Goal: Task Accomplishment & Management: Use online tool/utility

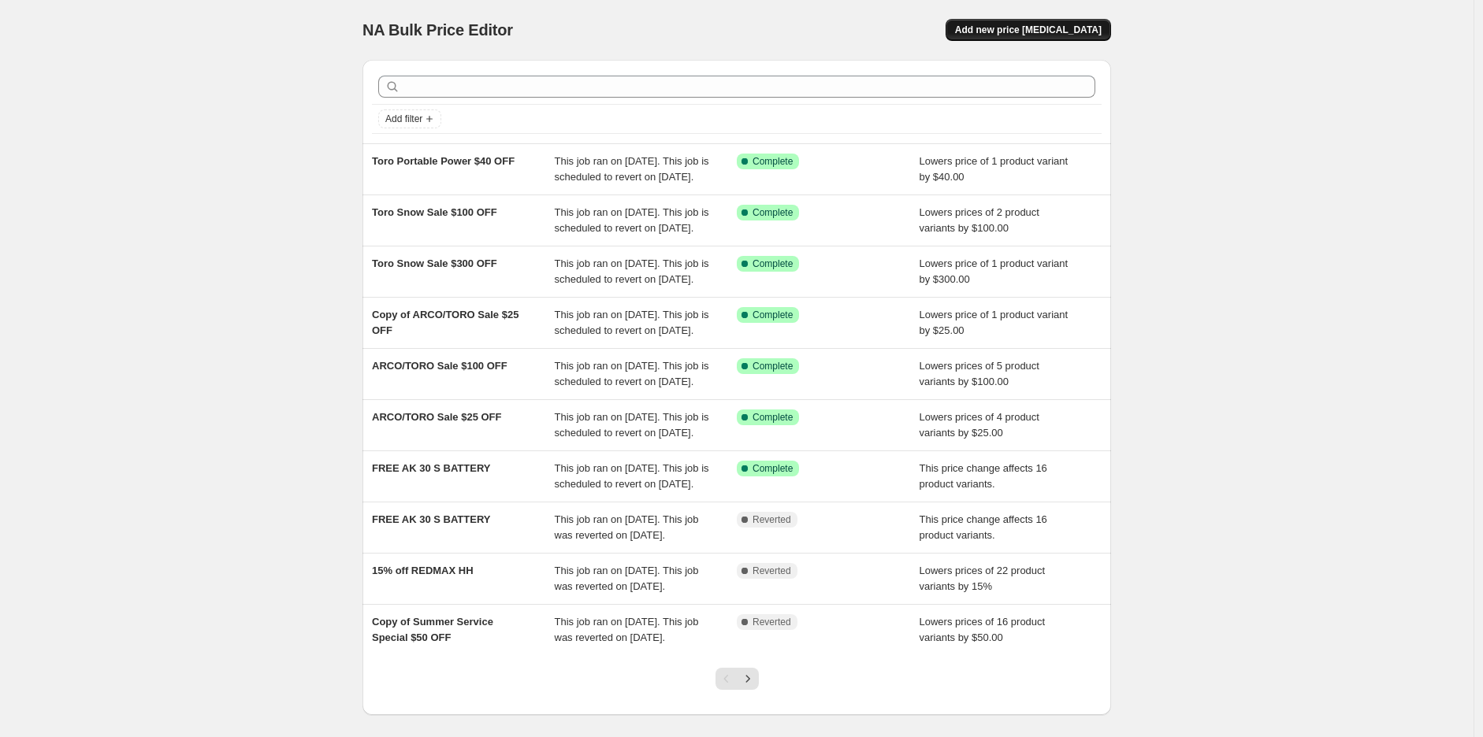
click at [1023, 35] on span "Add new price [MEDICAL_DATA]" at bounding box center [1028, 30] width 147 height 13
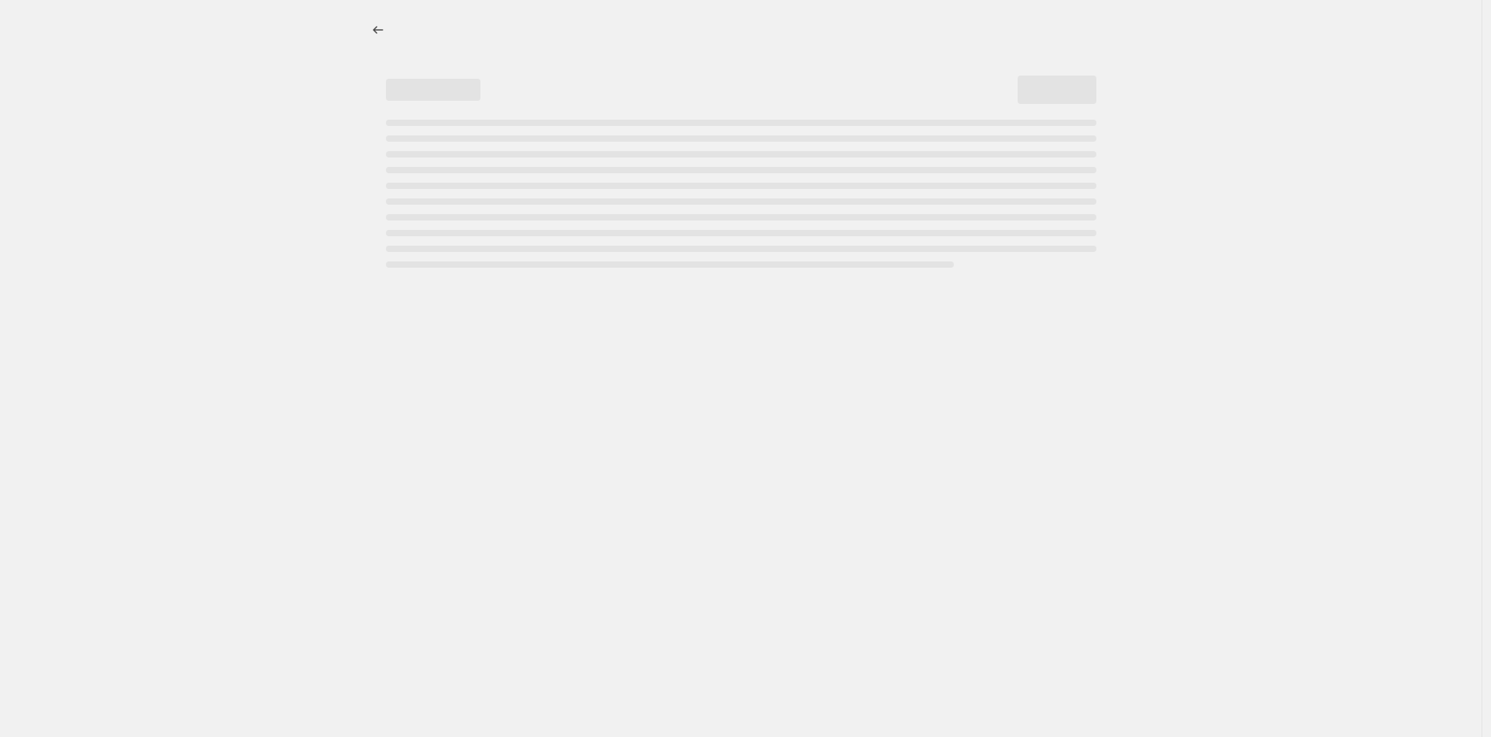
select select "percentage"
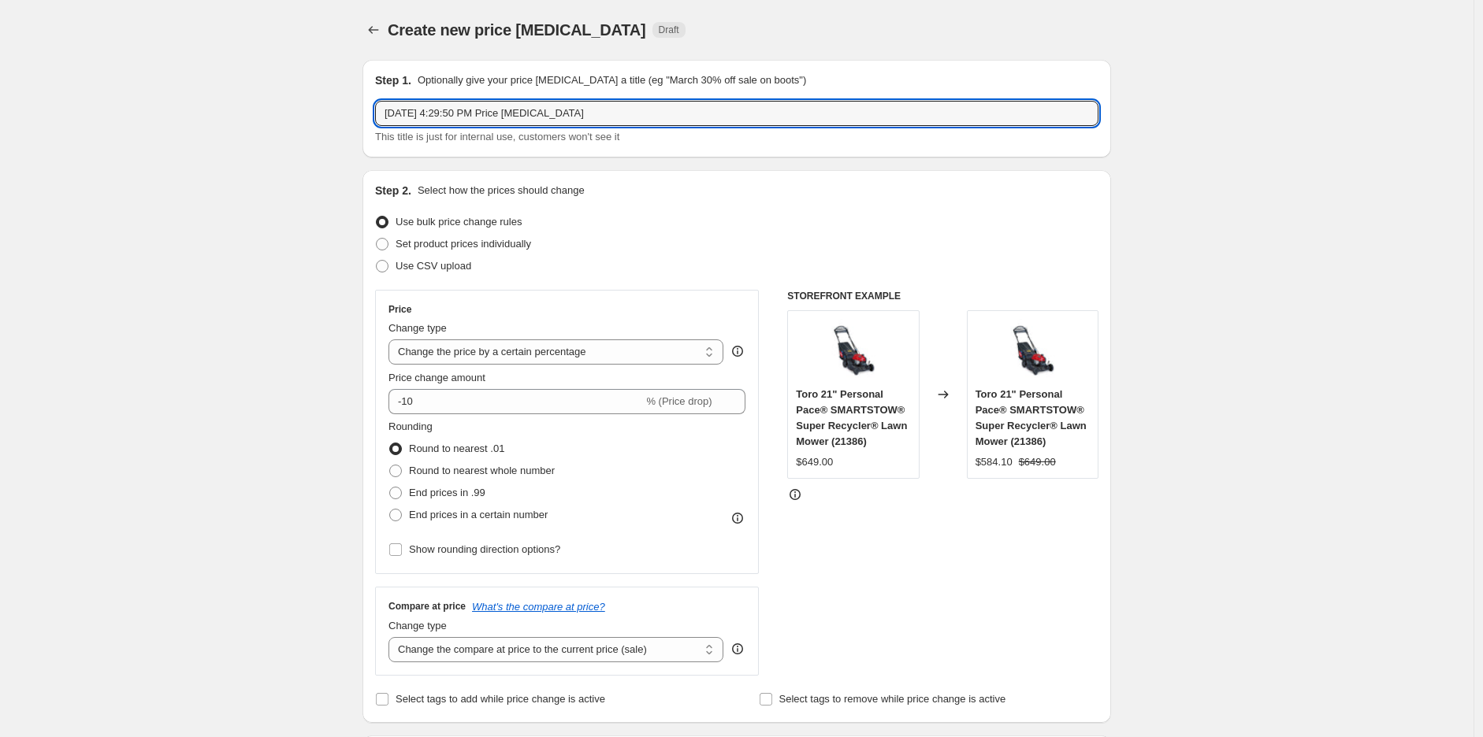
drag, startPoint x: 638, startPoint y: 118, endPoint x: 295, endPoint y: 118, distance: 342.7
type input "Honda Extended Warranty Sale"
click at [576, 106] on input "Honda Extended Warranty Sale" at bounding box center [736, 113] width 723 height 25
click at [1046, 173] on div "Step 2. Select how the prices should change Use bulk price change rules Set pro…" at bounding box center [736, 446] width 748 height 553
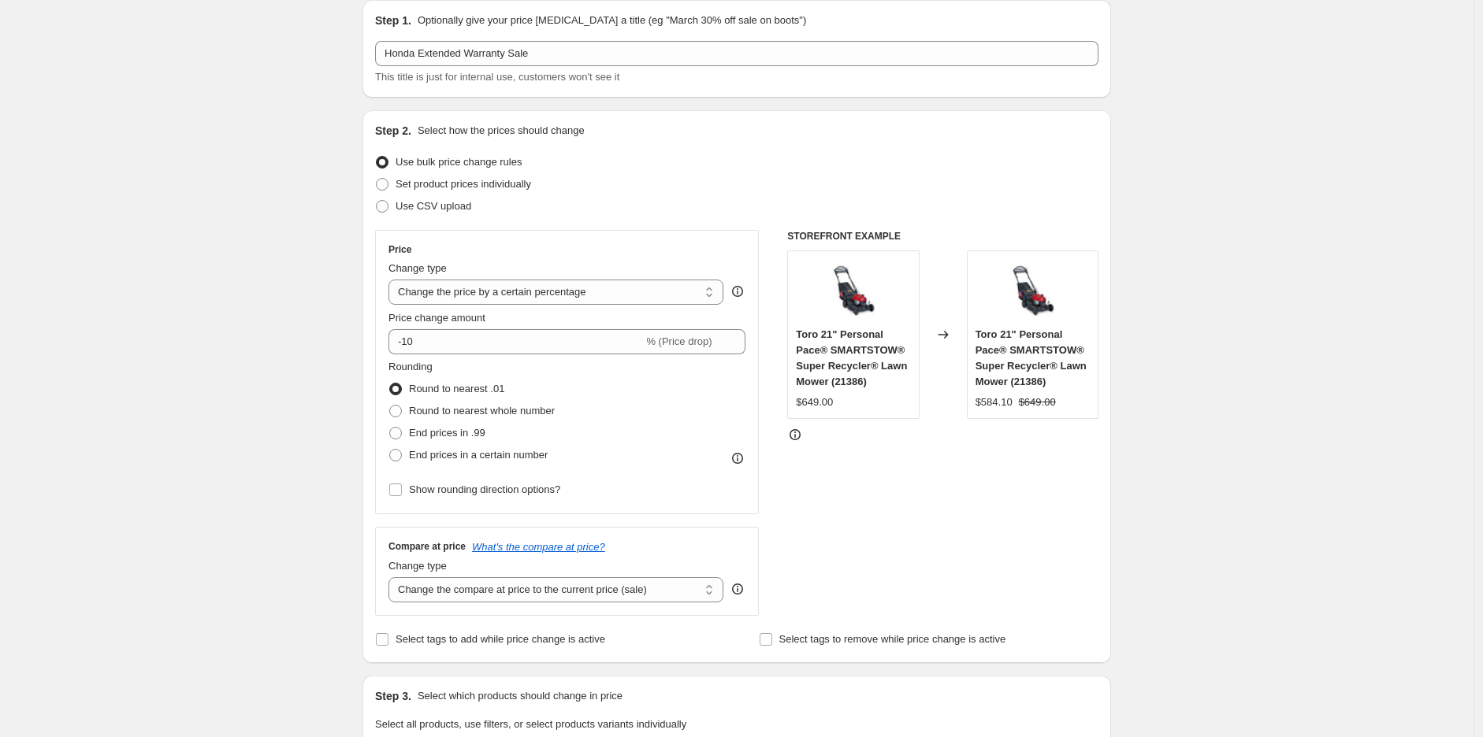
scroll to position [87, 0]
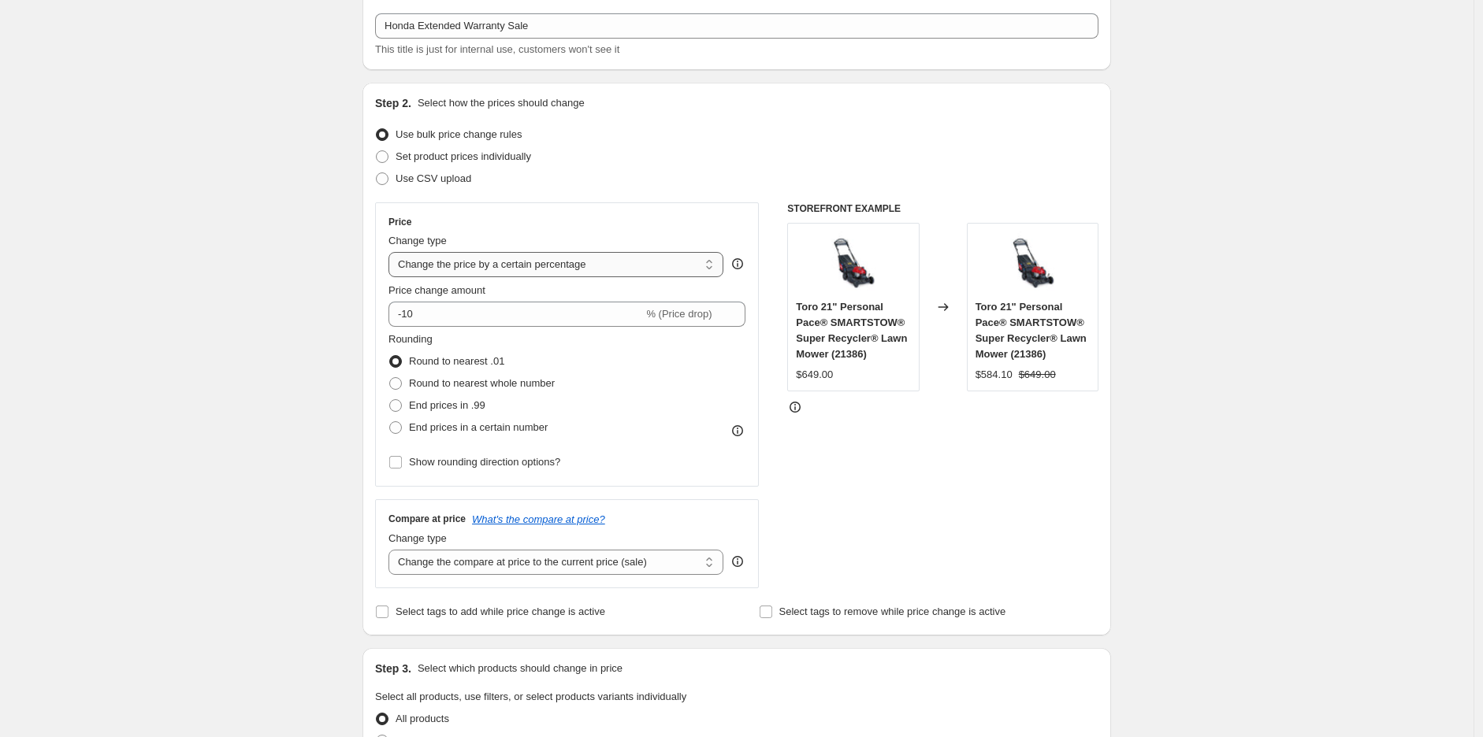
click at [484, 268] on select "Change the price to a certain amount Change the price by a certain amount Chang…" at bounding box center [555, 264] width 335 height 25
select select "no_change"
click at [392, 252] on select "Change the price to a certain amount Change the price by a certain amount Chang…" at bounding box center [555, 264] width 335 height 25
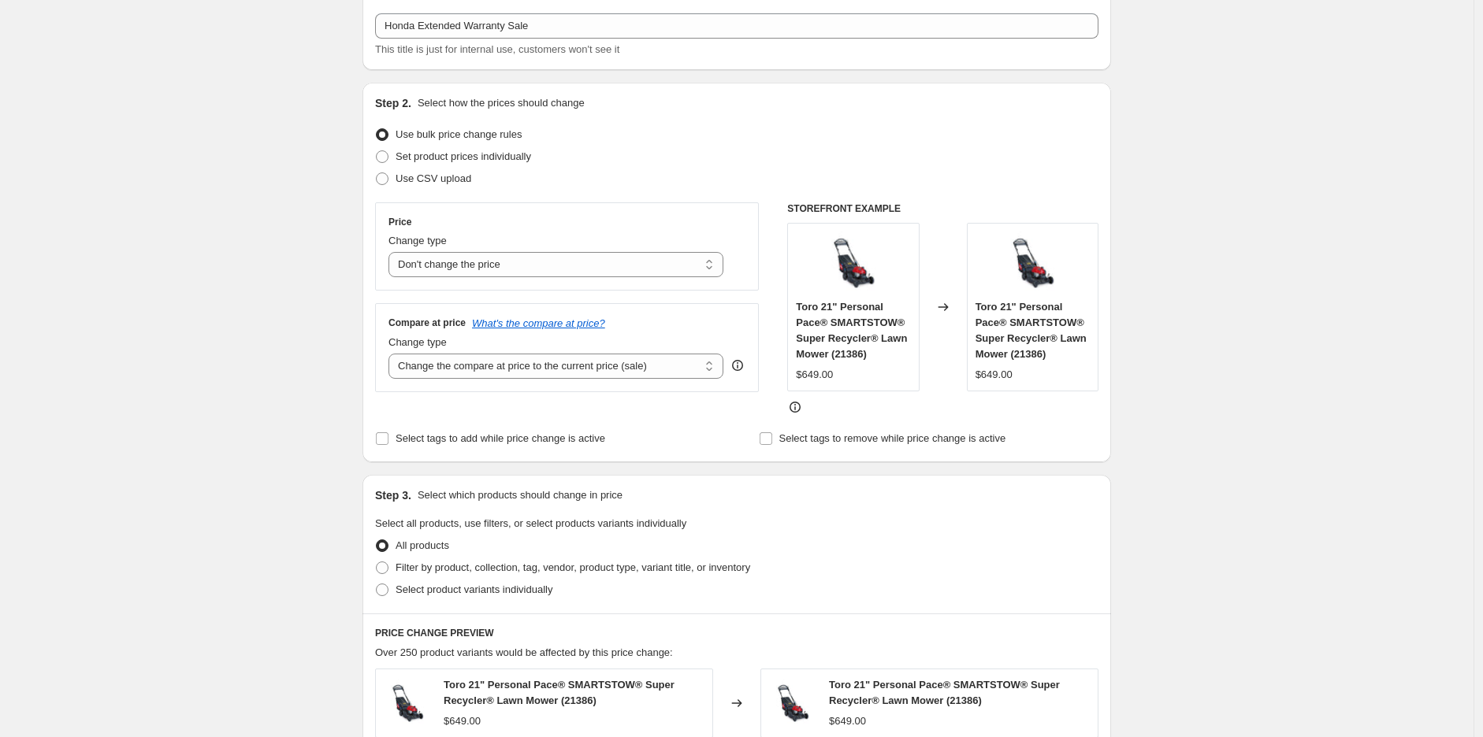
click at [841, 462] on div "Step 1. Optionally give your price [MEDICAL_DATA] a title (eg "March 30% off sa…" at bounding box center [730, 597] width 761 height 1274
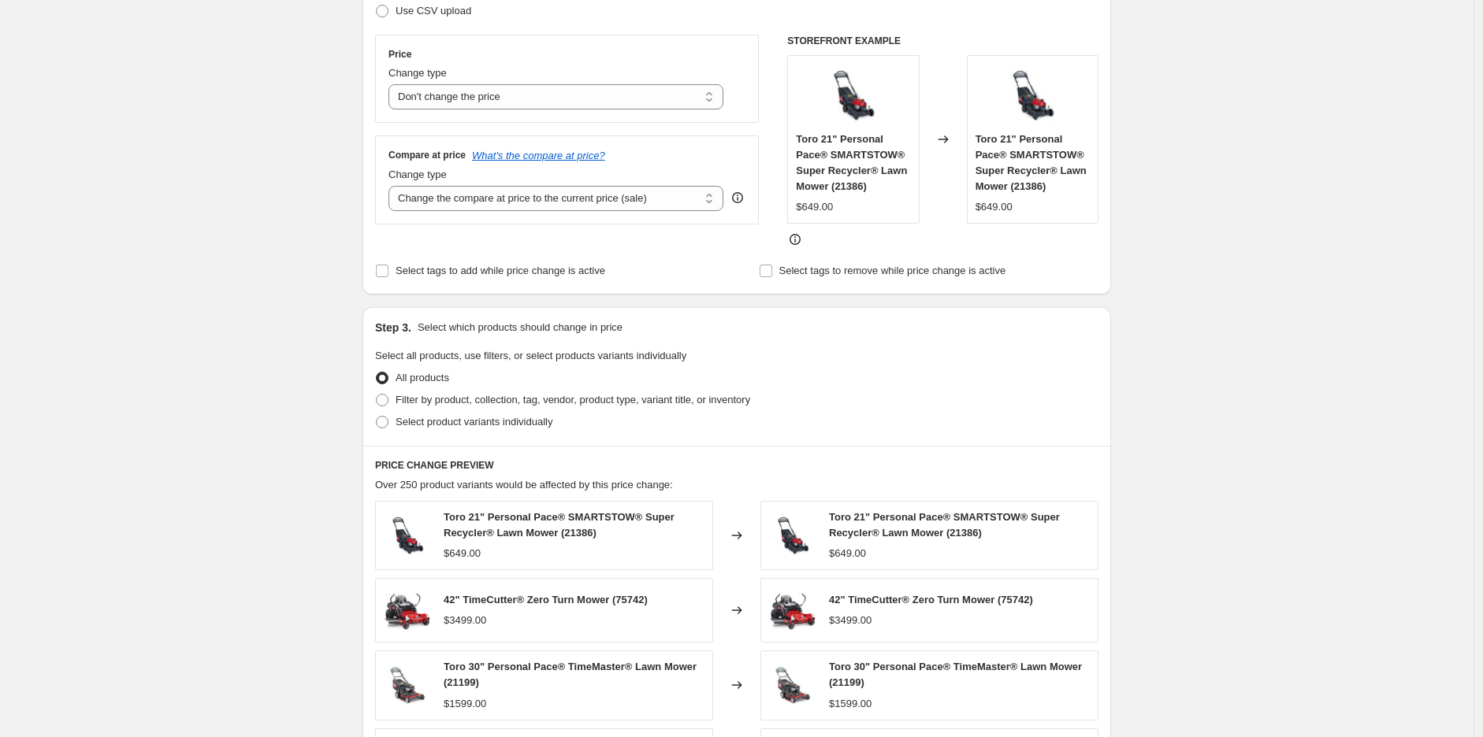
scroll to position [262, 0]
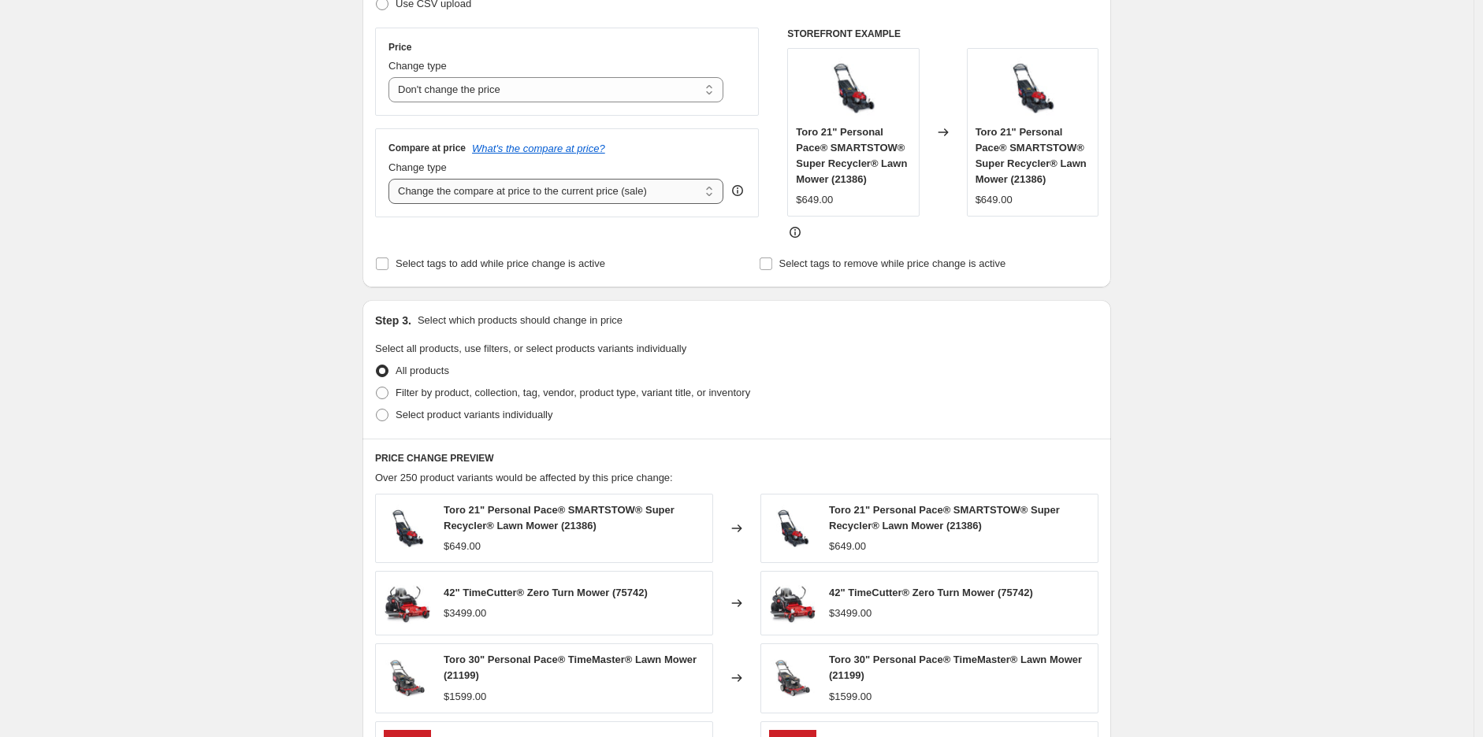
click at [611, 197] on select "Change the compare at price to the current price (sale) Change the compare at p…" at bounding box center [555, 191] width 335 height 25
click at [600, 196] on select "Change the compare at price to the current price (sale) Change the compare at p…" at bounding box center [555, 191] width 335 height 25
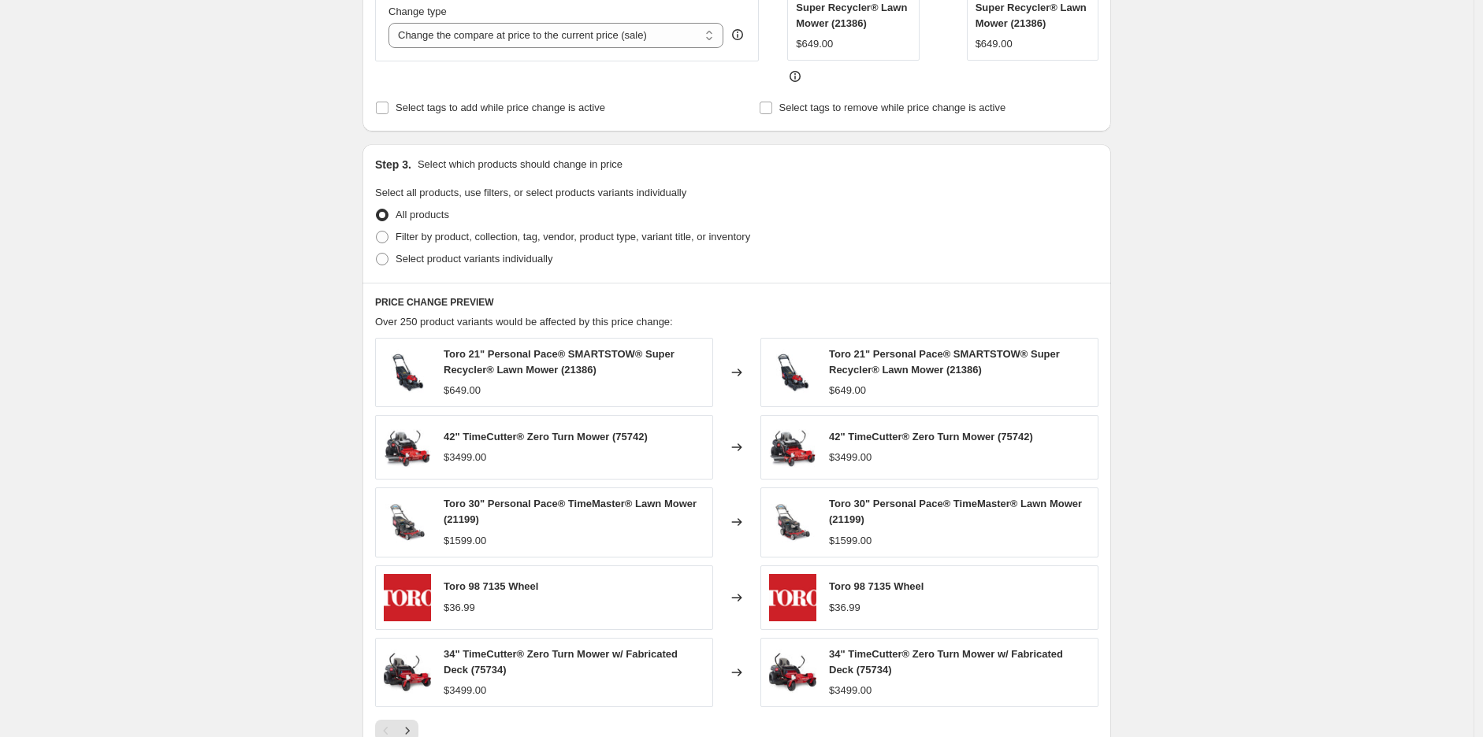
scroll to position [437, 0]
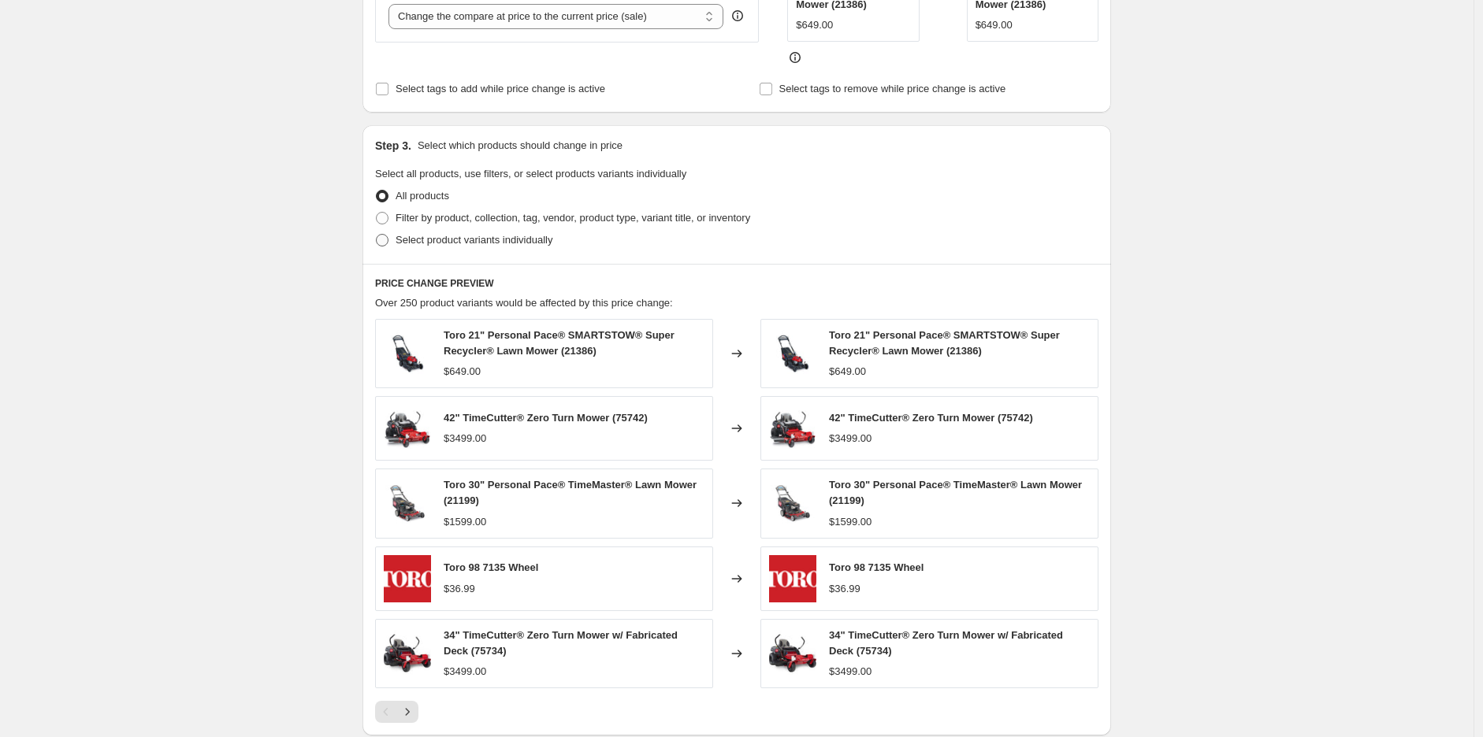
click at [473, 236] on span "Select product variants individually" at bounding box center [473, 240] width 157 height 12
click at [377, 235] on input "Select product variants individually" at bounding box center [376, 234] width 1 height 1
radio input "true"
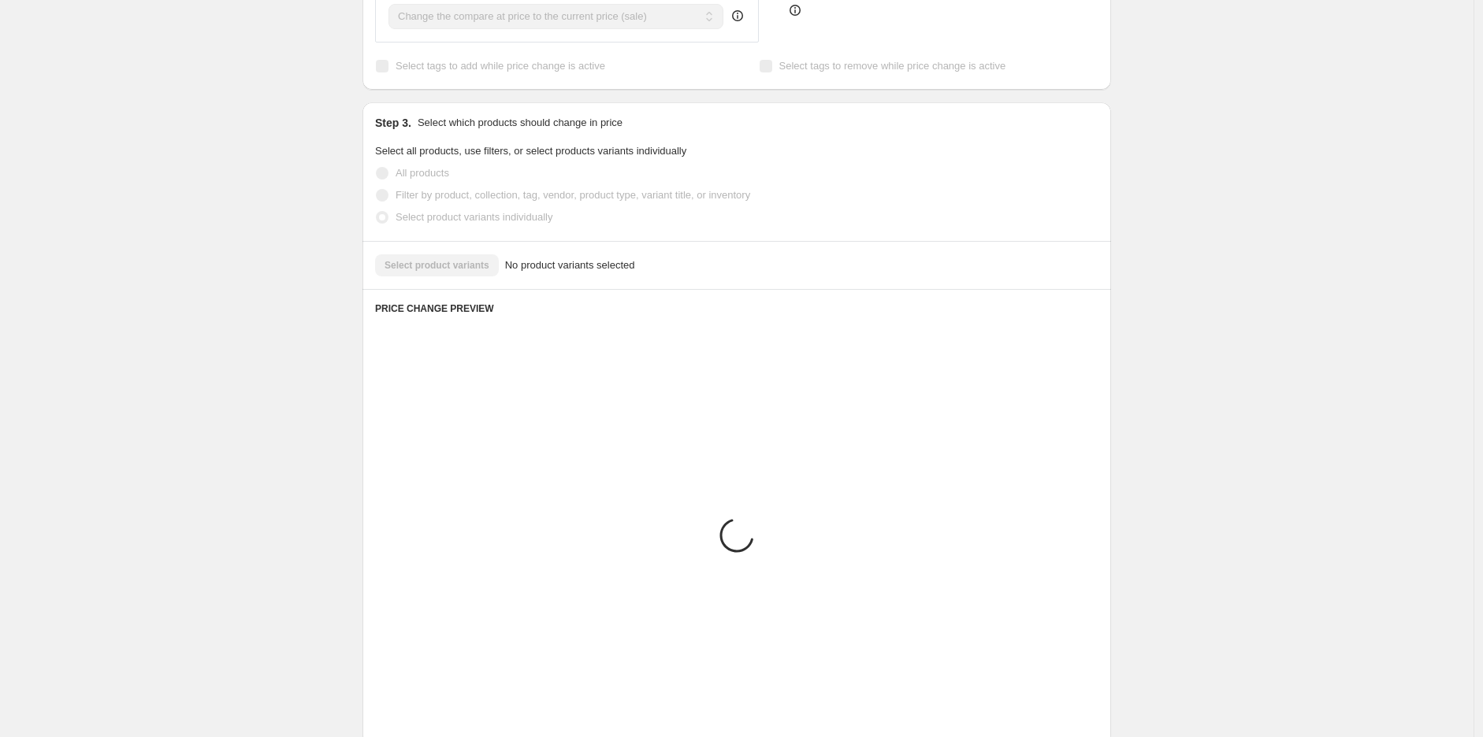
scroll to position [315, 0]
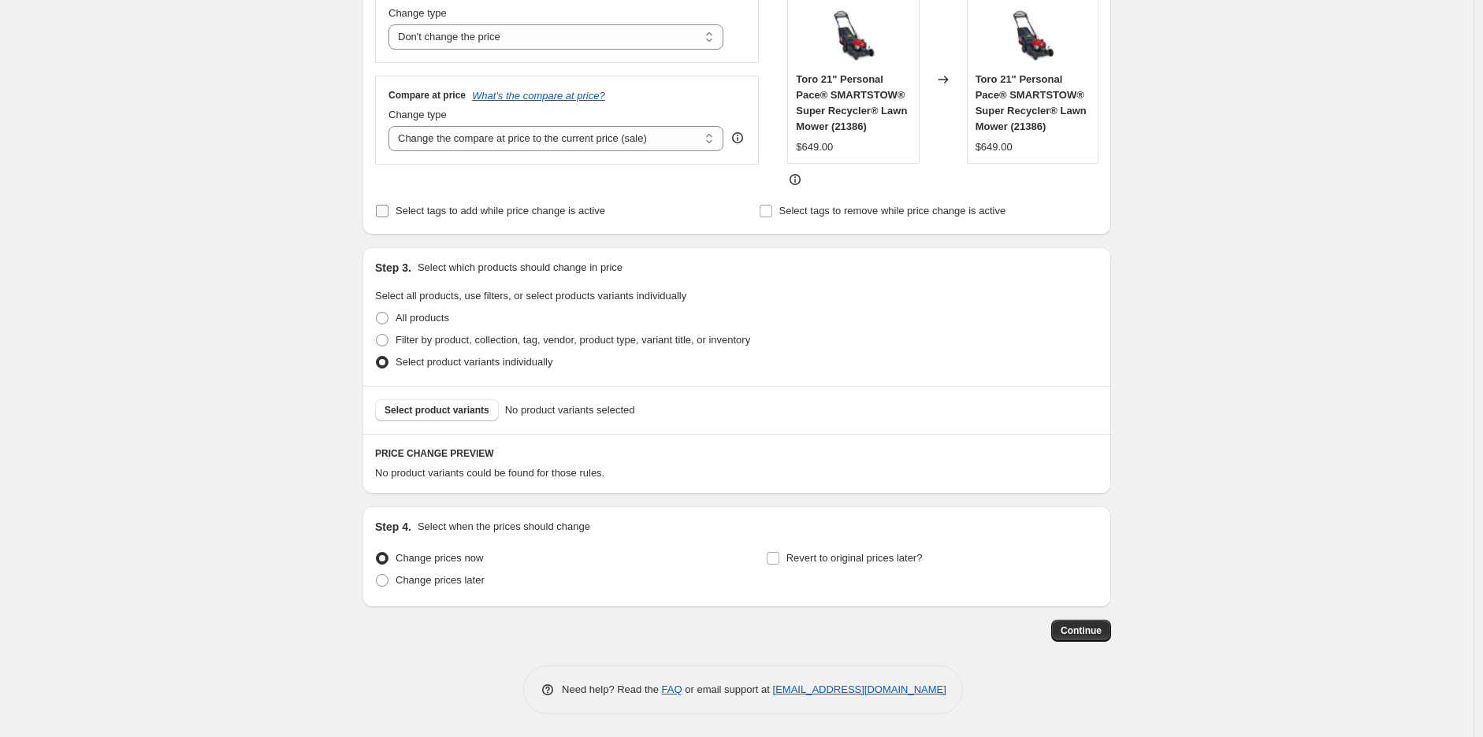
click at [449, 206] on span "Select tags to add while price change is active" at bounding box center [500, 211] width 210 height 12
click at [388, 206] on input "Select tags to add while price change is active" at bounding box center [382, 211] width 13 height 13
checkbox input "true"
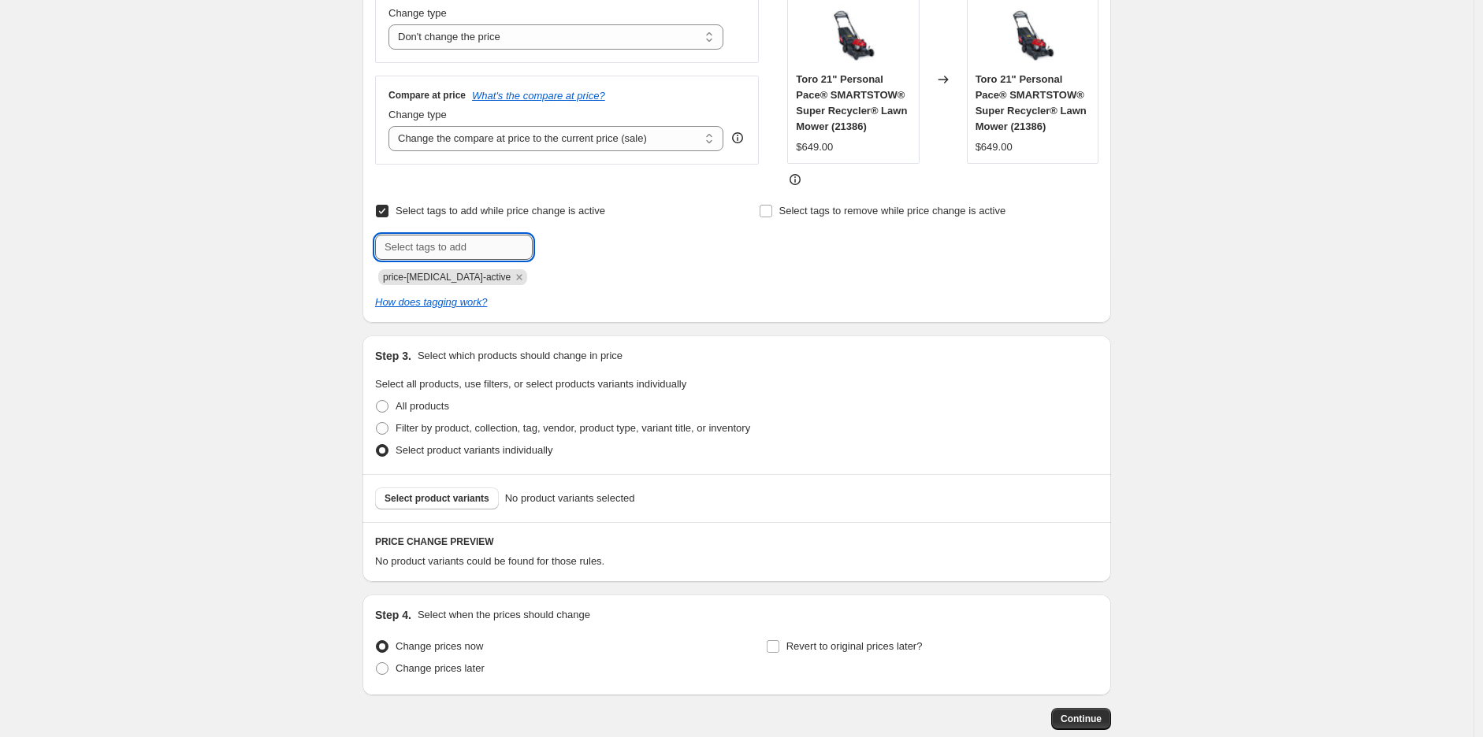
click at [459, 245] on input "text" at bounding box center [454, 247] width 158 height 25
click at [388, 241] on input "FREE EXTENDED WARRANTY" at bounding box center [454, 247] width 158 height 25
type input "__label: FREE EXTENDED WARRANTY"
click at [572, 246] on span "__label: FRE..." at bounding box center [599, 245] width 65 height 11
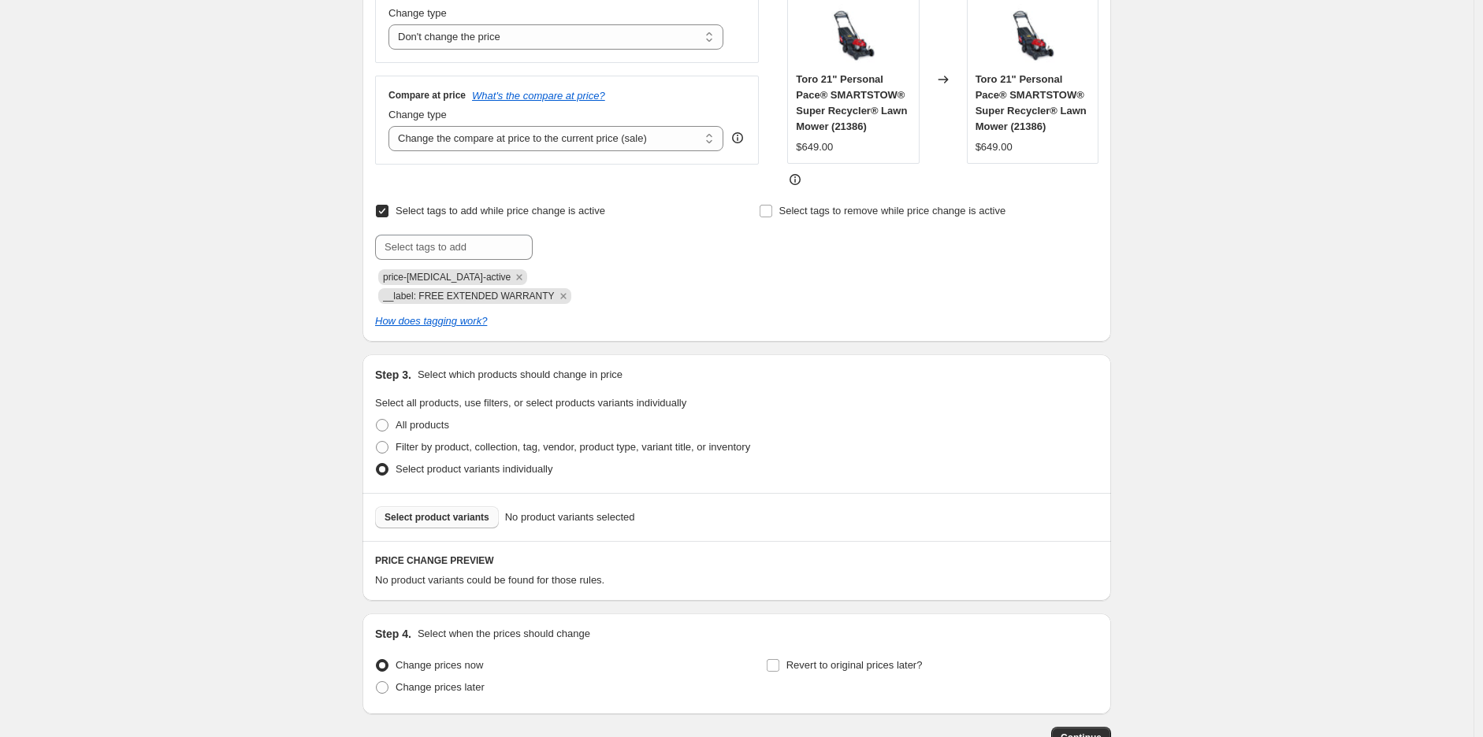
click at [452, 511] on span "Select product variants" at bounding box center [436, 517] width 105 height 13
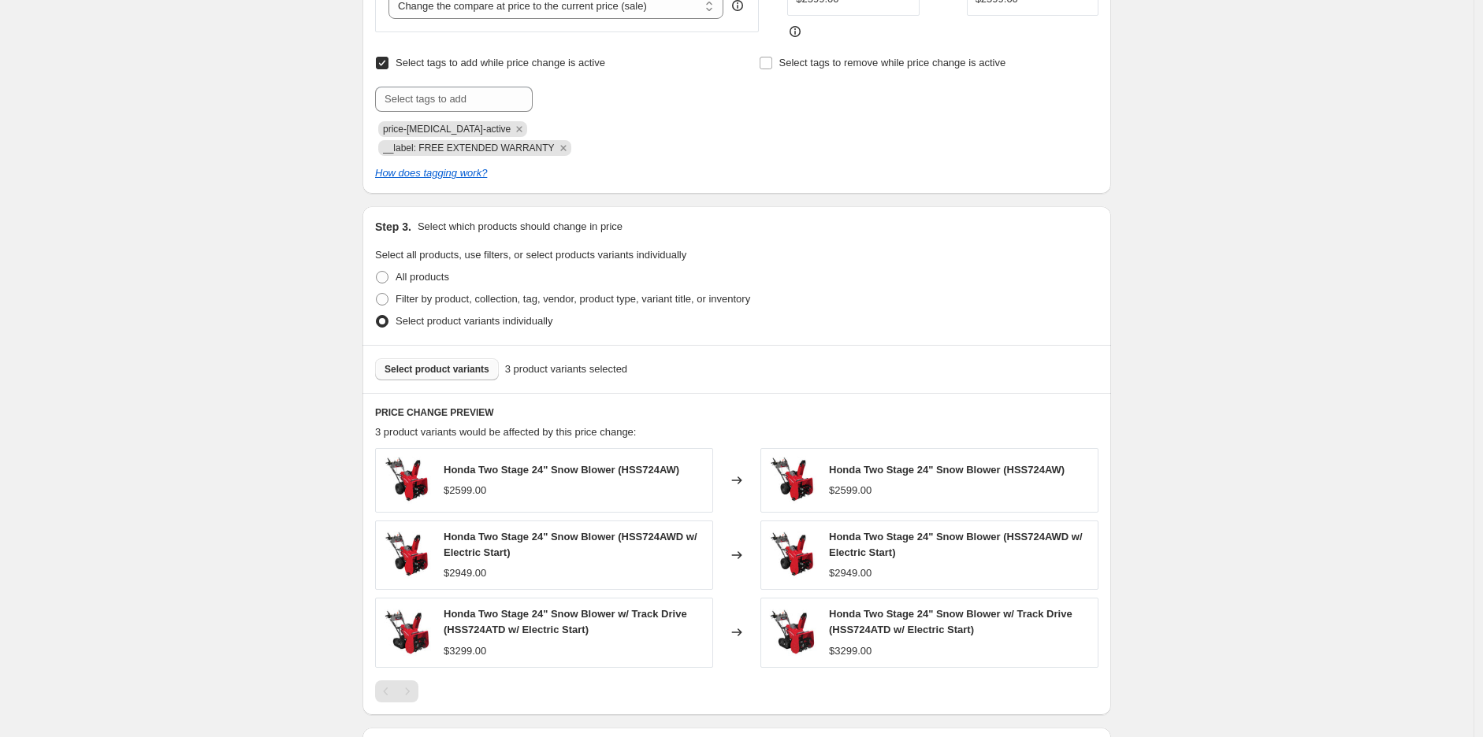
scroll to position [650, 0]
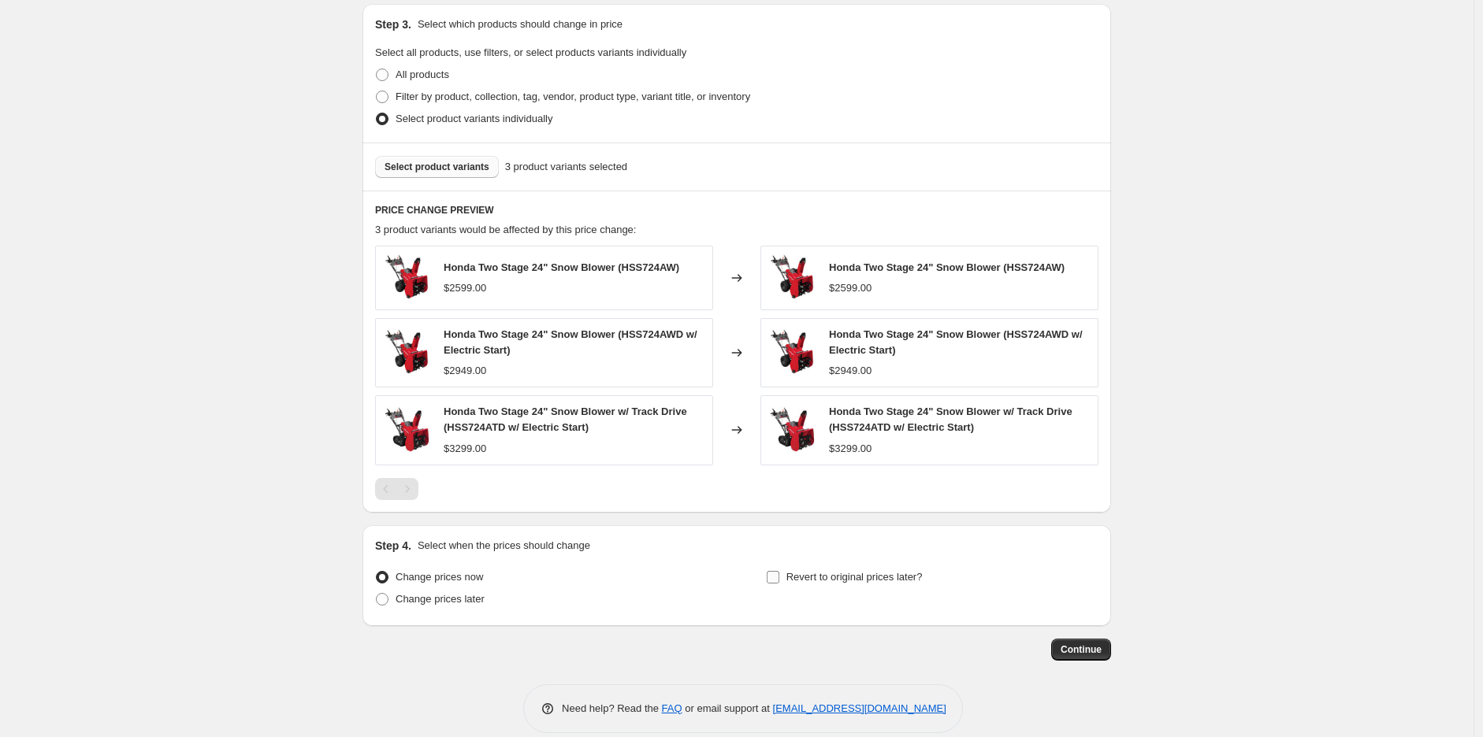
click at [835, 571] on span "Revert to original prices later?" at bounding box center [854, 577] width 136 height 12
click at [779, 571] on input "Revert to original prices later?" at bounding box center [773, 577] width 13 height 13
checkbox input "true"
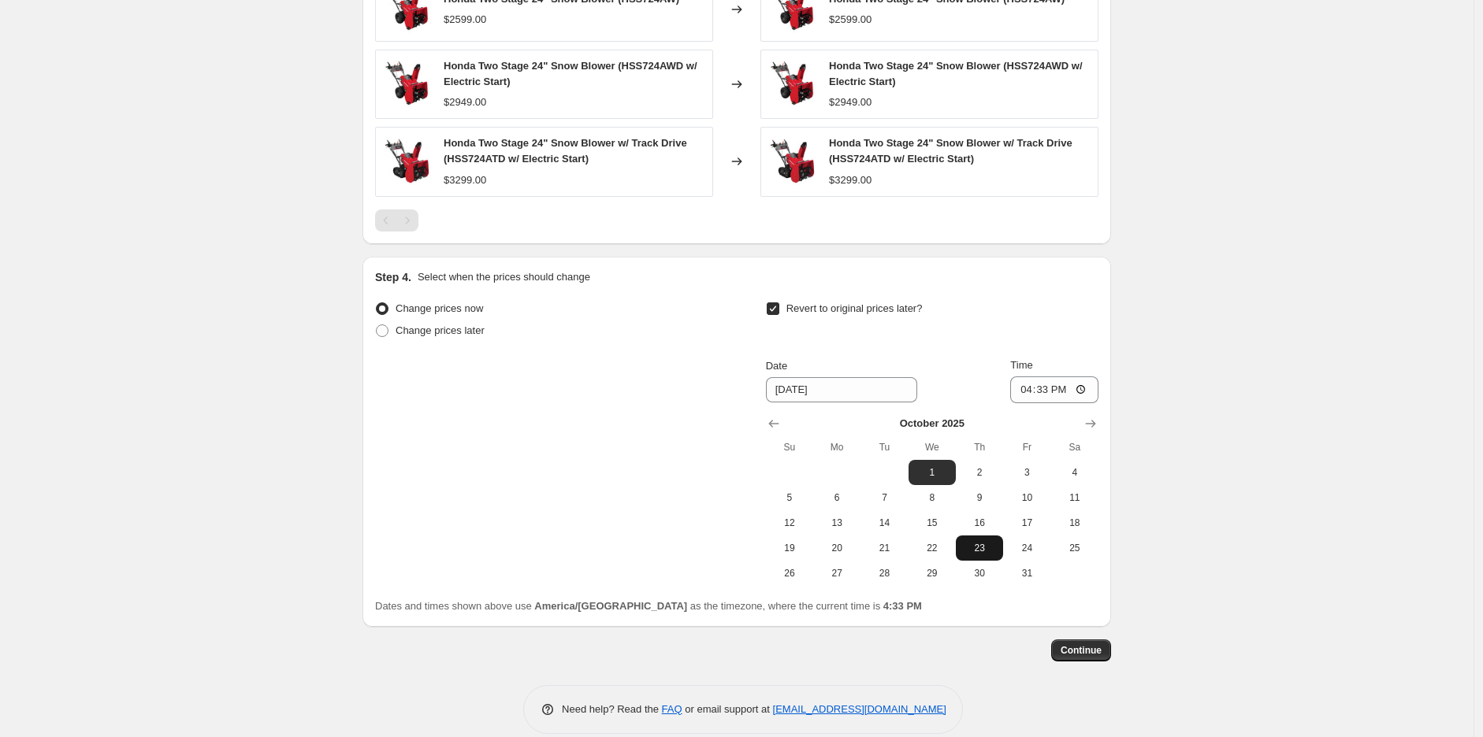
scroll to position [919, 0]
click at [1034, 562] on button "31" at bounding box center [1026, 572] width 47 height 25
type input "[DATE]"
click at [1030, 376] on input "16:33" at bounding box center [1054, 389] width 88 height 27
type input "23:59"
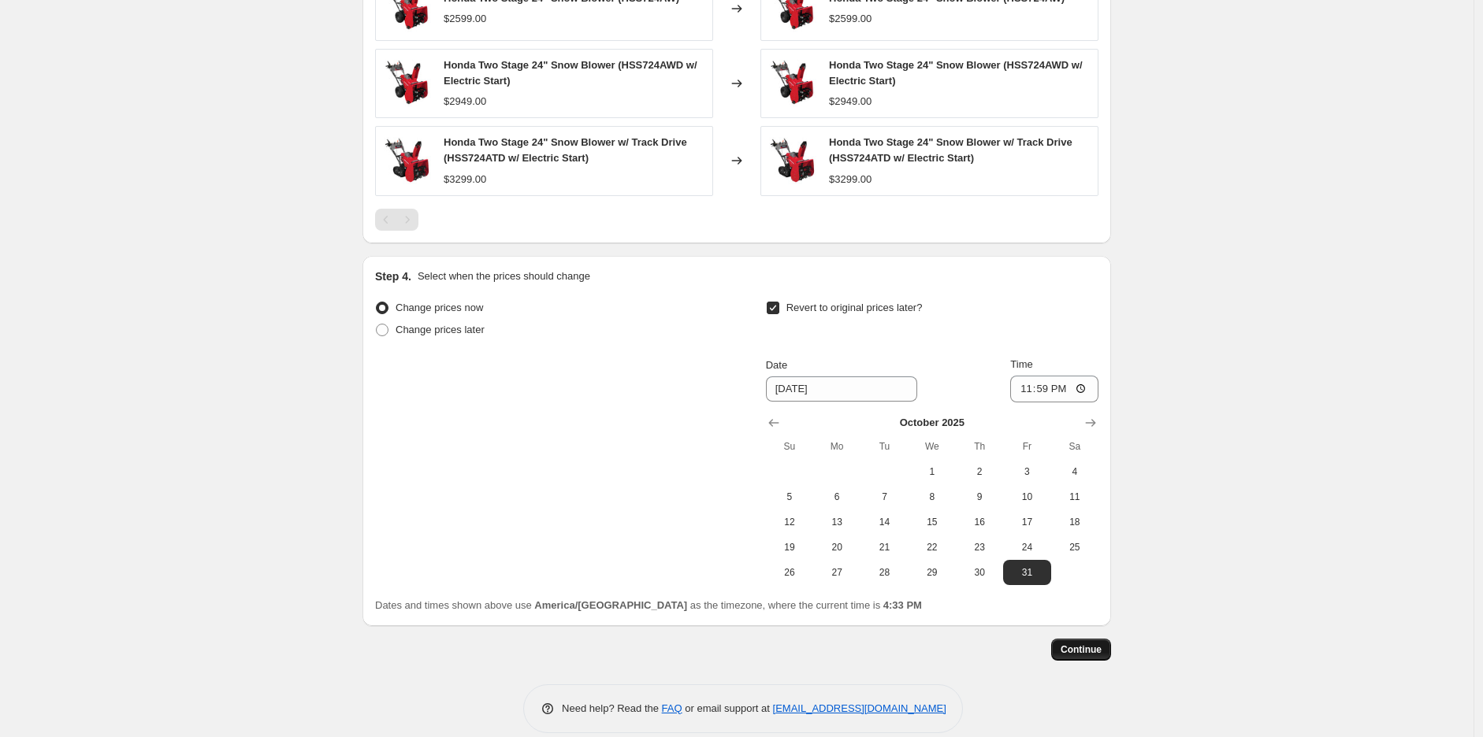
click at [1085, 644] on span "Continue" at bounding box center [1080, 650] width 41 height 13
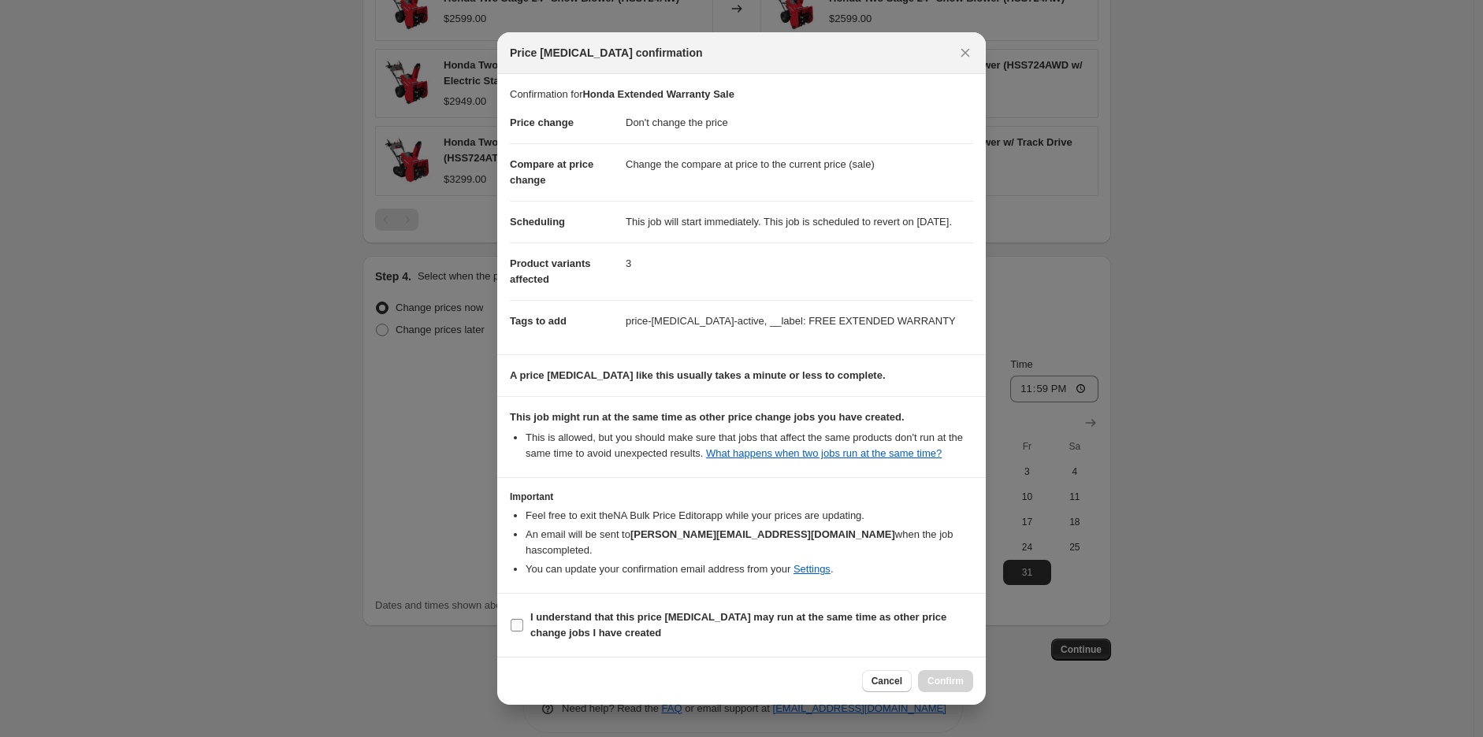
click at [859, 627] on span "I understand that this price [MEDICAL_DATA] may run at the same time as other p…" at bounding box center [751, 626] width 443 height 32
click at [523, 627] on input "I understand that this price [MEDICAL_DATA] may run at the same time as other p…" at bounding box center [517, 625] width 13 height 13
checkbox input "true"
click at [959, 675] on span "Confirm" at bounding box center [945, 681] width 36 height 13
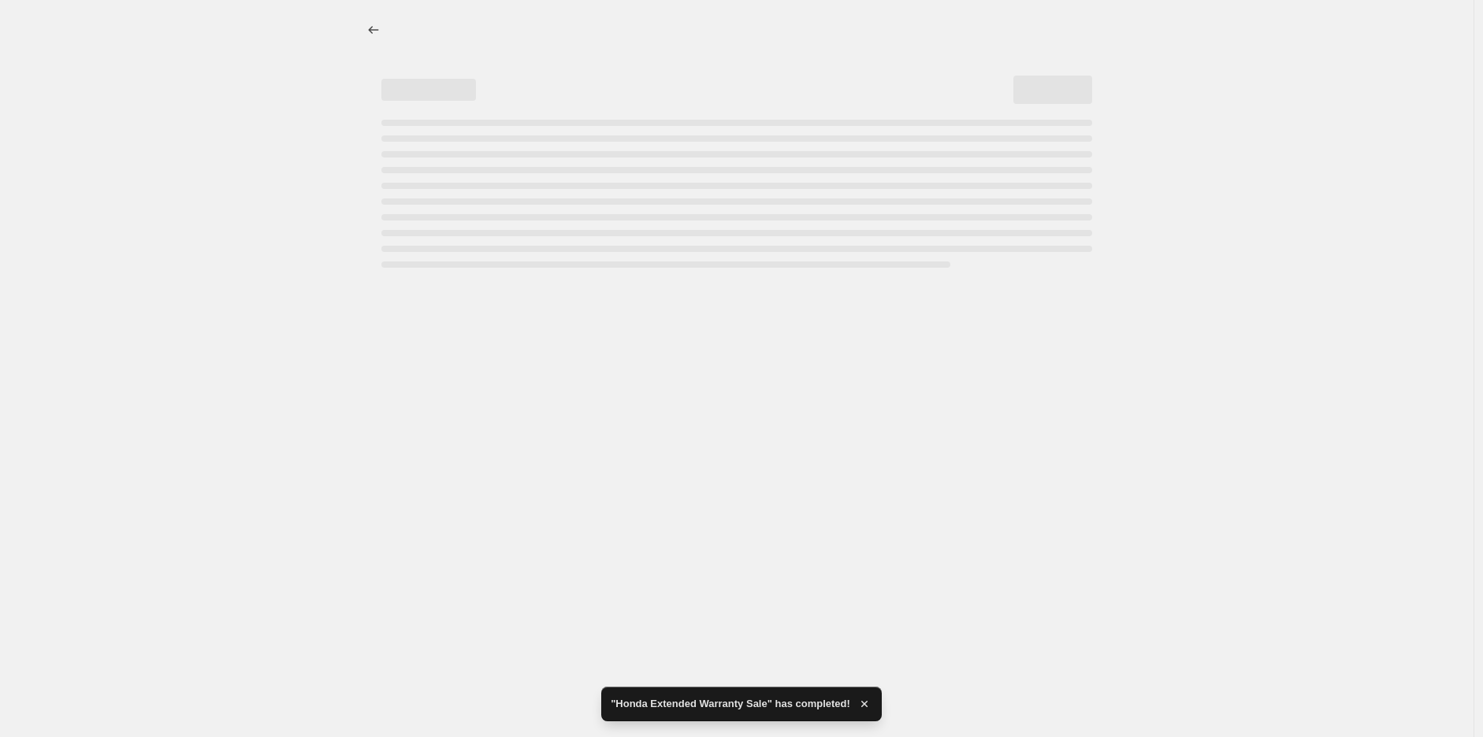
select select "no_change"
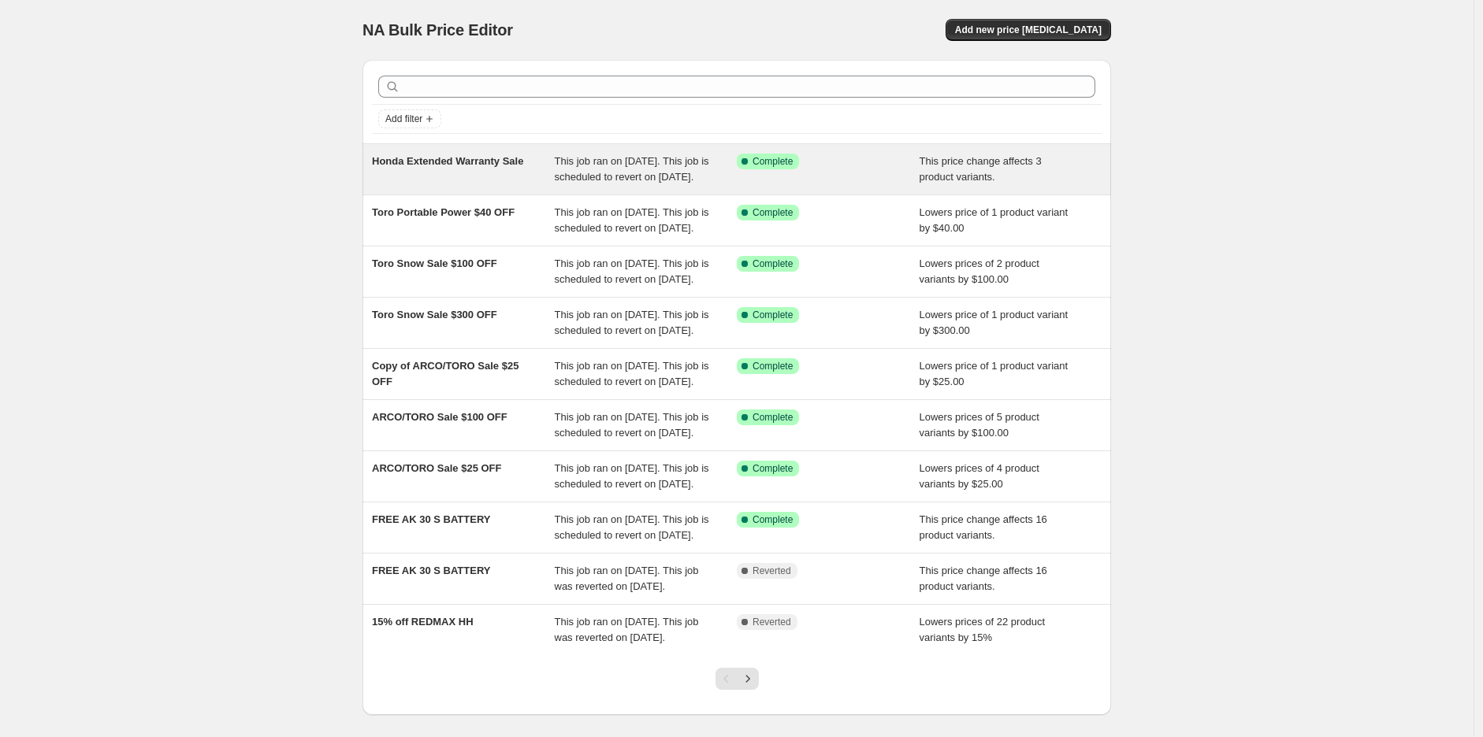
click at [492, 161] on span "Honda Extended Warranty Sale" at bounding box center [447, 161] width 151 height 12
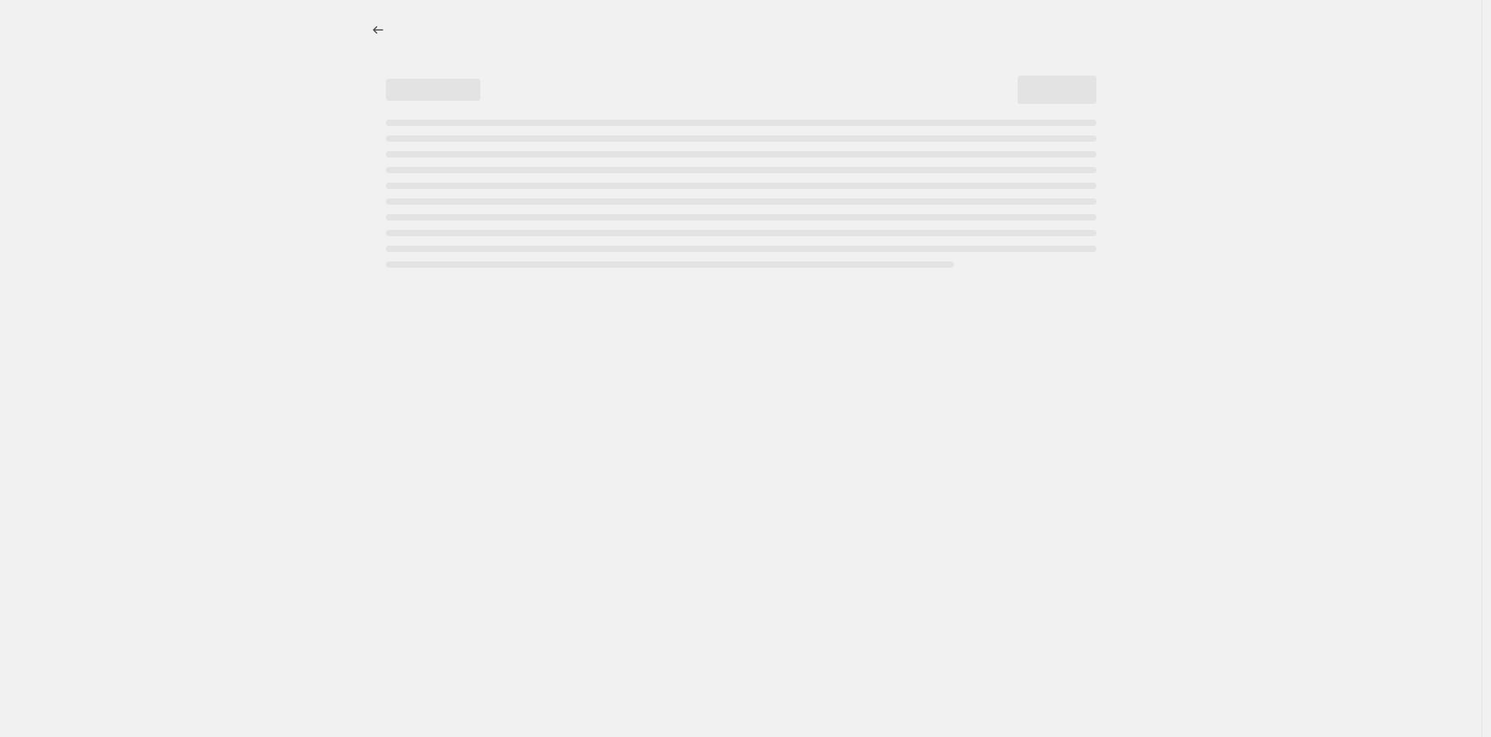
select select "no_change"
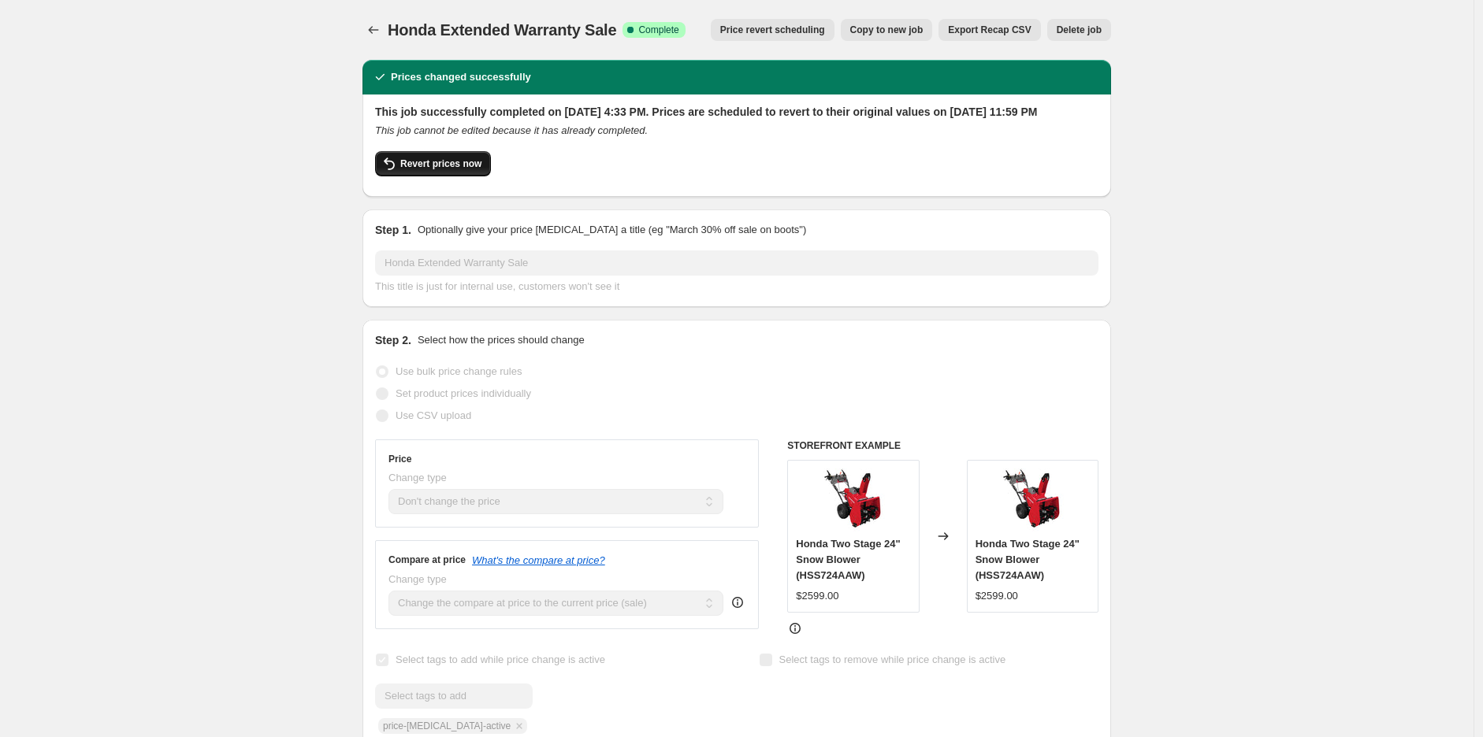
click at [474, 172] on button "Revert prices now" at bounding box center [433, 163] width 116 height 25
checkbox input "false"
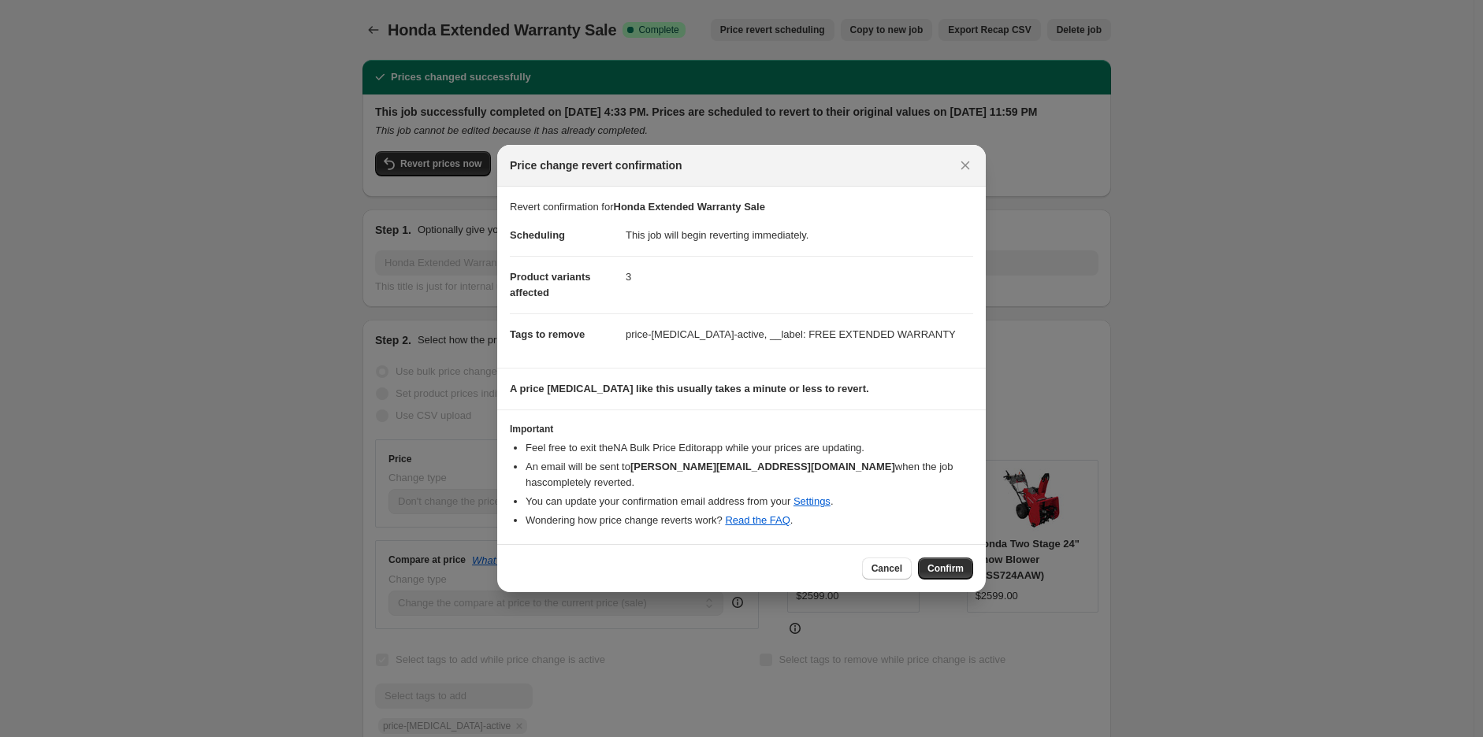
drag, startPoint x: 949, startPoint y: 558, endPoint x: 910, endPoint y: 505, distance: 65.9
click at [949, 563] on span "Confirm" at bounding box center [945, 569] width 36 height 13
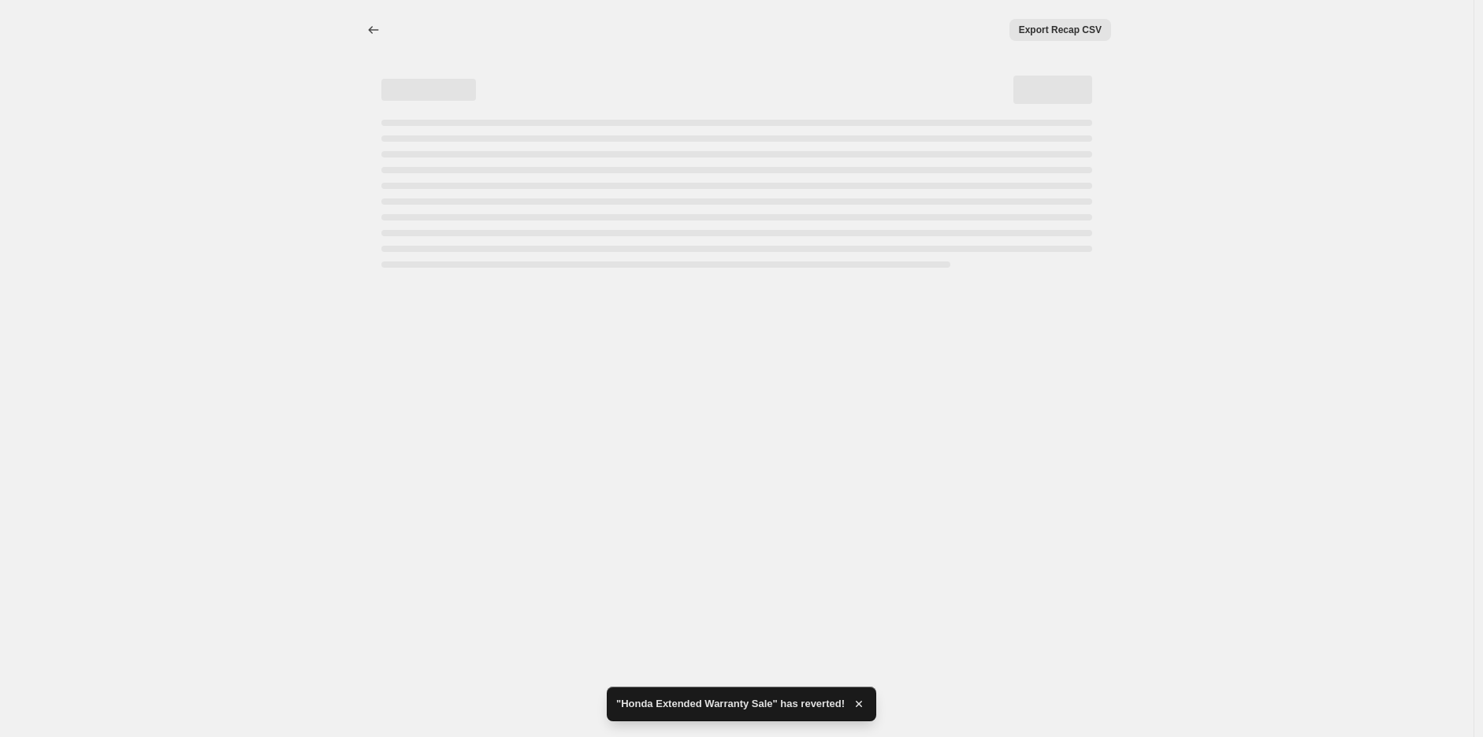
select select "no_change"
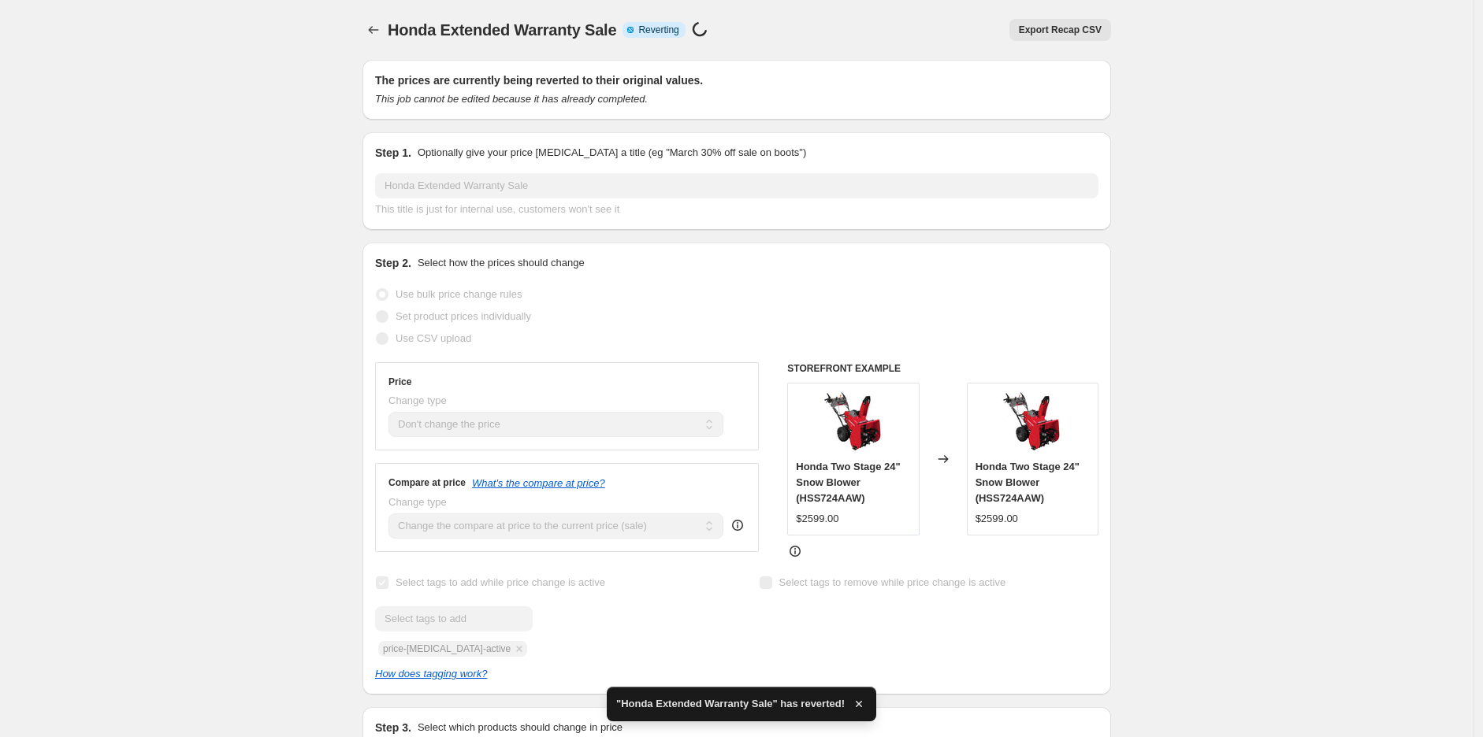
checkbox input "true"
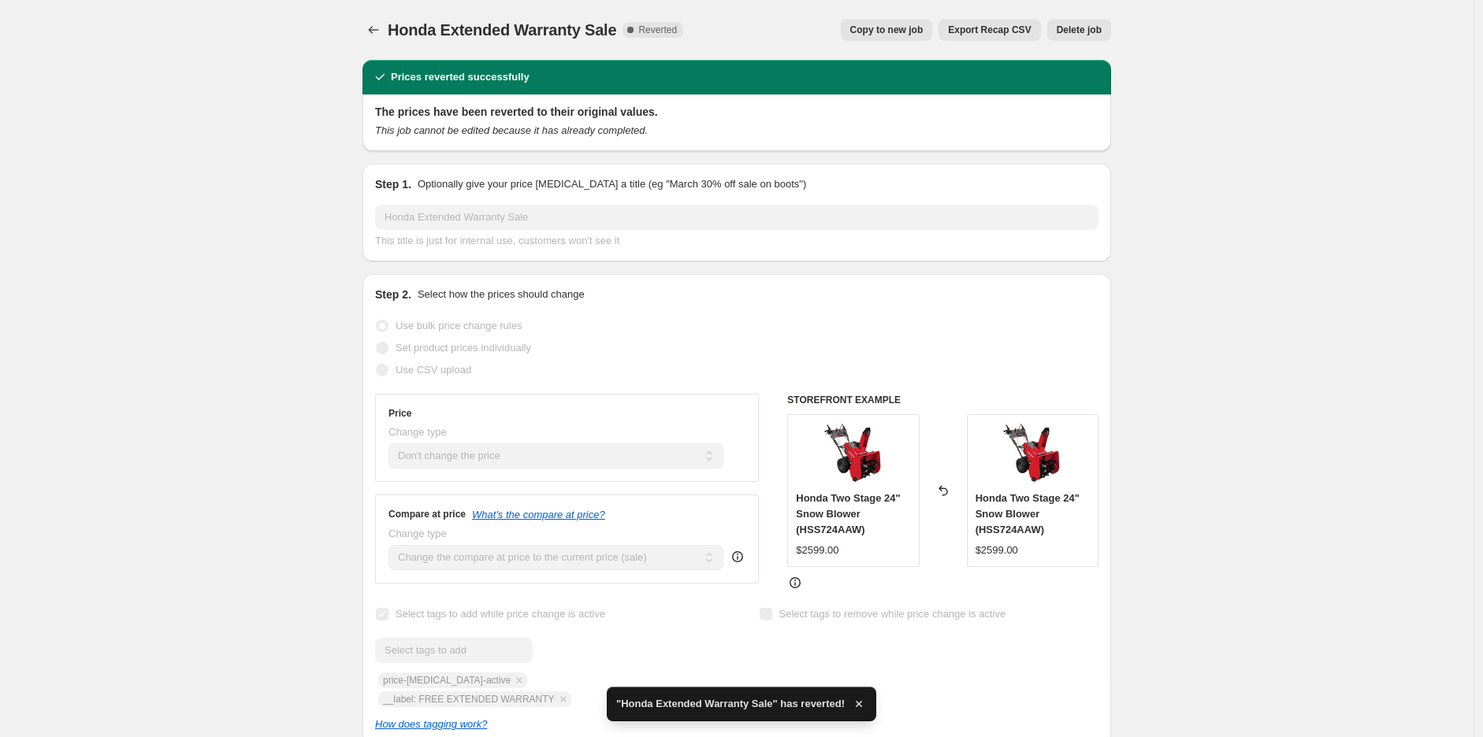
click at [904, 39] on button "Copy to new job" at bounding box center [887, 30] width 92 height 22
select select "no_change"
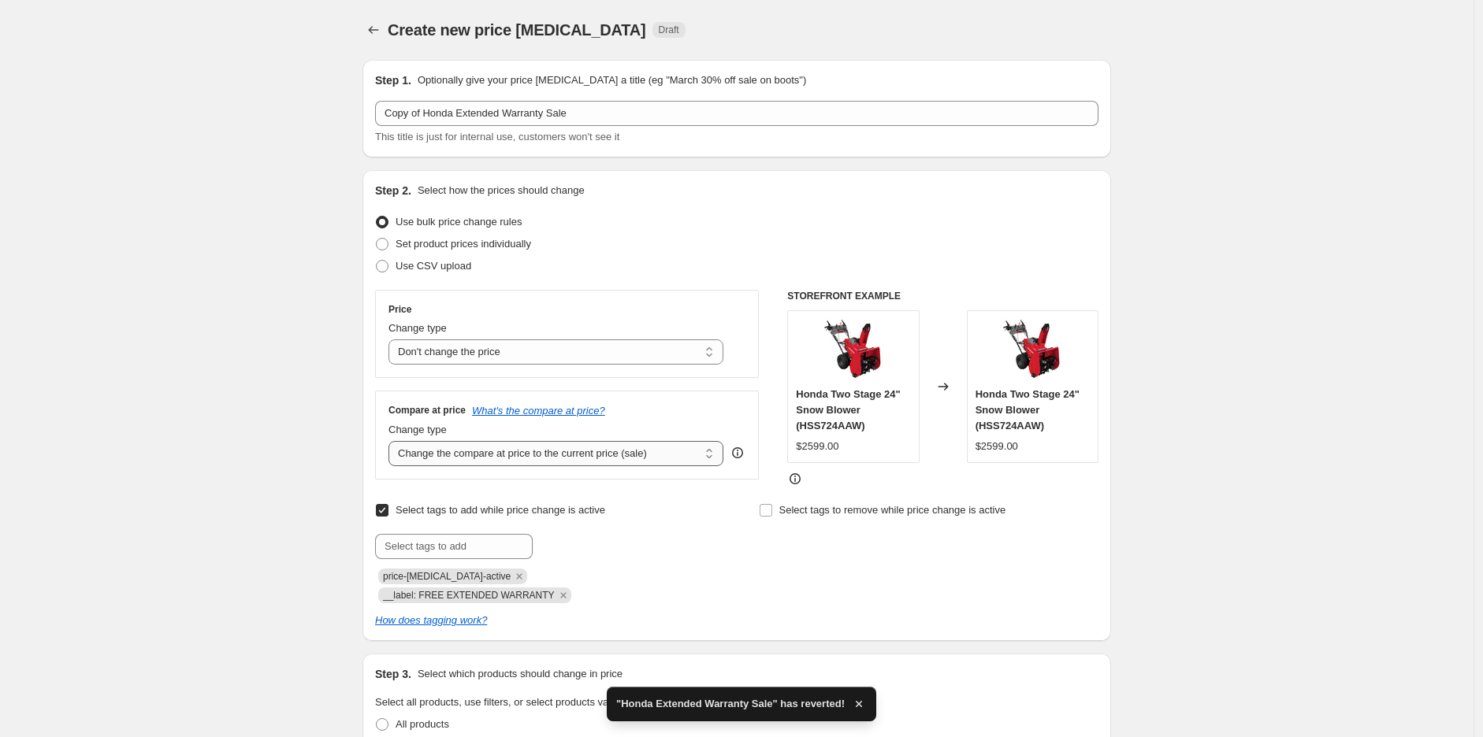
click at [551, 466] on select "Change the compare at price to the current price (sale) Change the compare at p…" at bounding box center [555, 453] width 335 height 25
select select "no_change"
click at [392, 442] on select "Change the compare at price to the current price (sale) Change the compare at p…" at bounding box center [555, 453] width 335 height 25
click at [1107, 500] on div "Step 2. Select how the prices should change Use bulk price change rules Set pro…" at bounding box center [736, 405] width 748 height 471
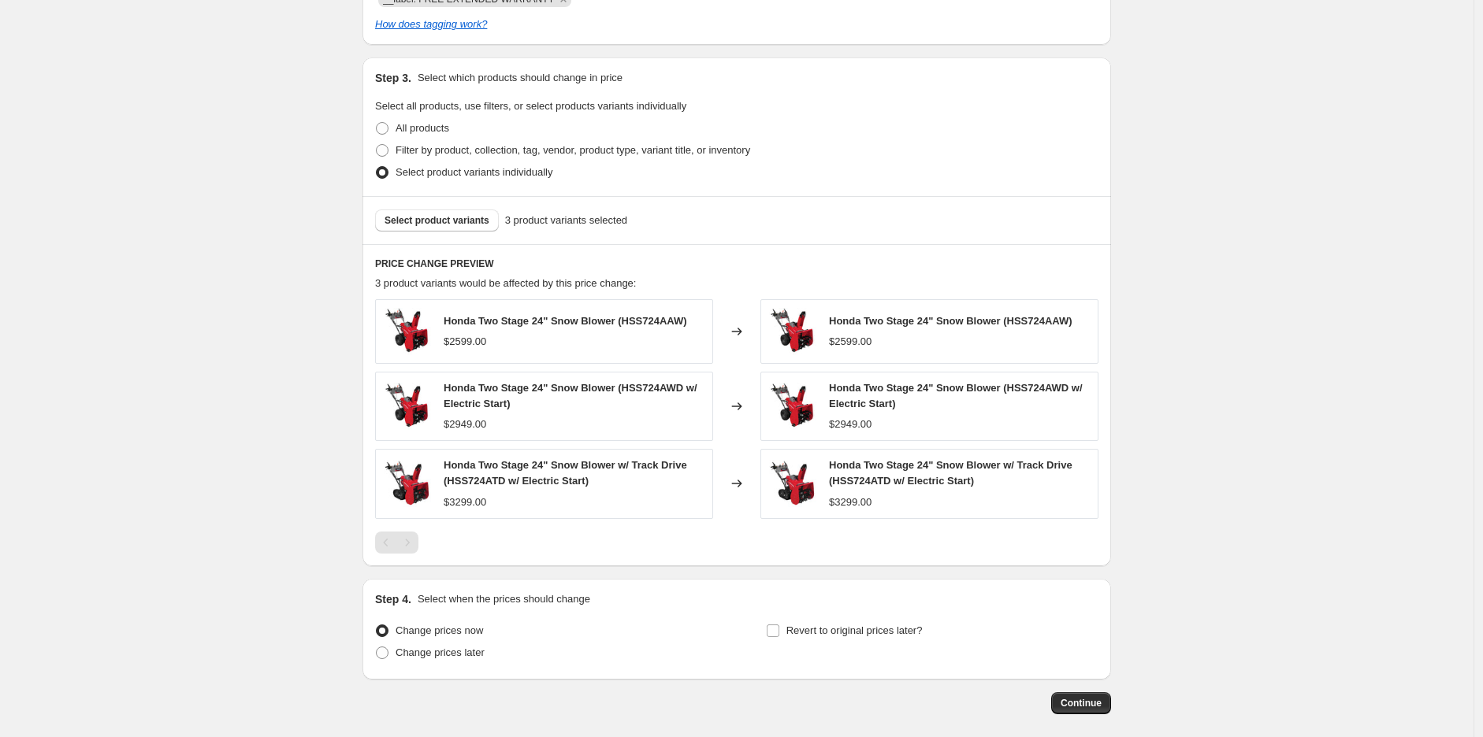
scroll to position [612, 0]
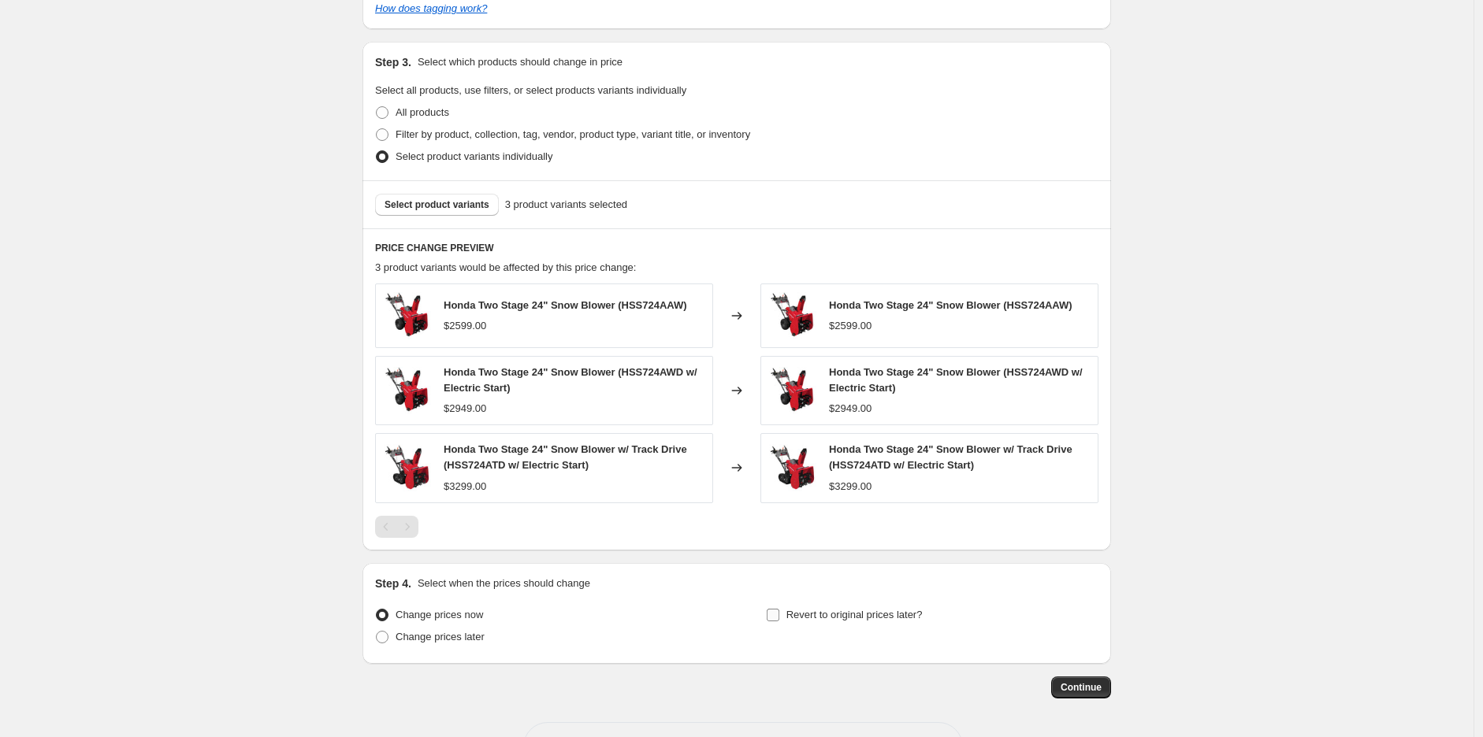
click at [852, 609] on span "Revert to original prices later?" at bounding box center [854, 615] width 136 height 12
click at [779, 609] on input "Revert to original prices later?" at bounding box center [773, 615] width 13 height 13
checkbox input "true"
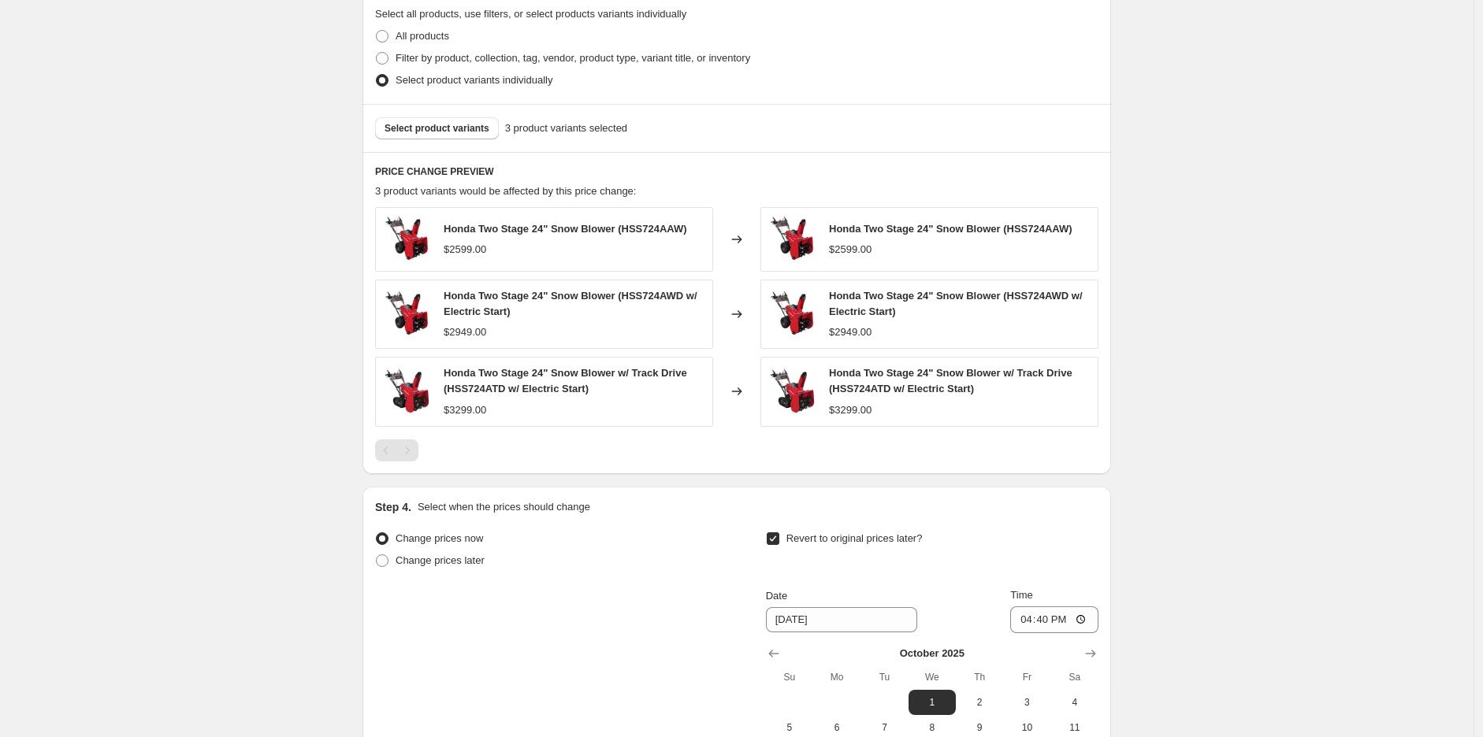
scroll to position [875, 0]
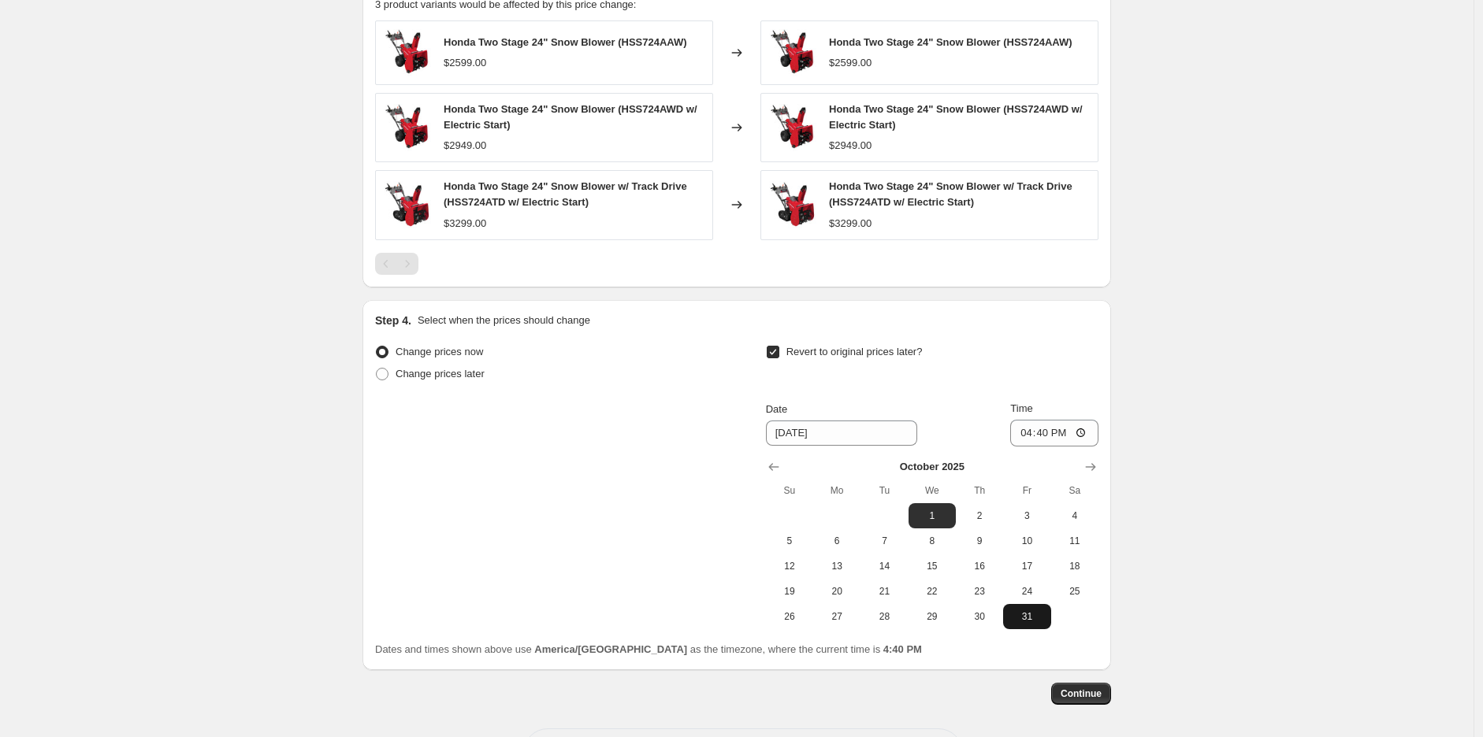
click at [1025, 611] on span "31" at bounding box center [1026, 617] width 35 height 13
type input "[DATE]"
click at [1027, 420] on input "16:40" at bounding box center [1054, 433] width 88 height 27
type input "23:59"
click at [1080, 688] on span "Continue" at bounding box center [1080, 694] width 41 height 13
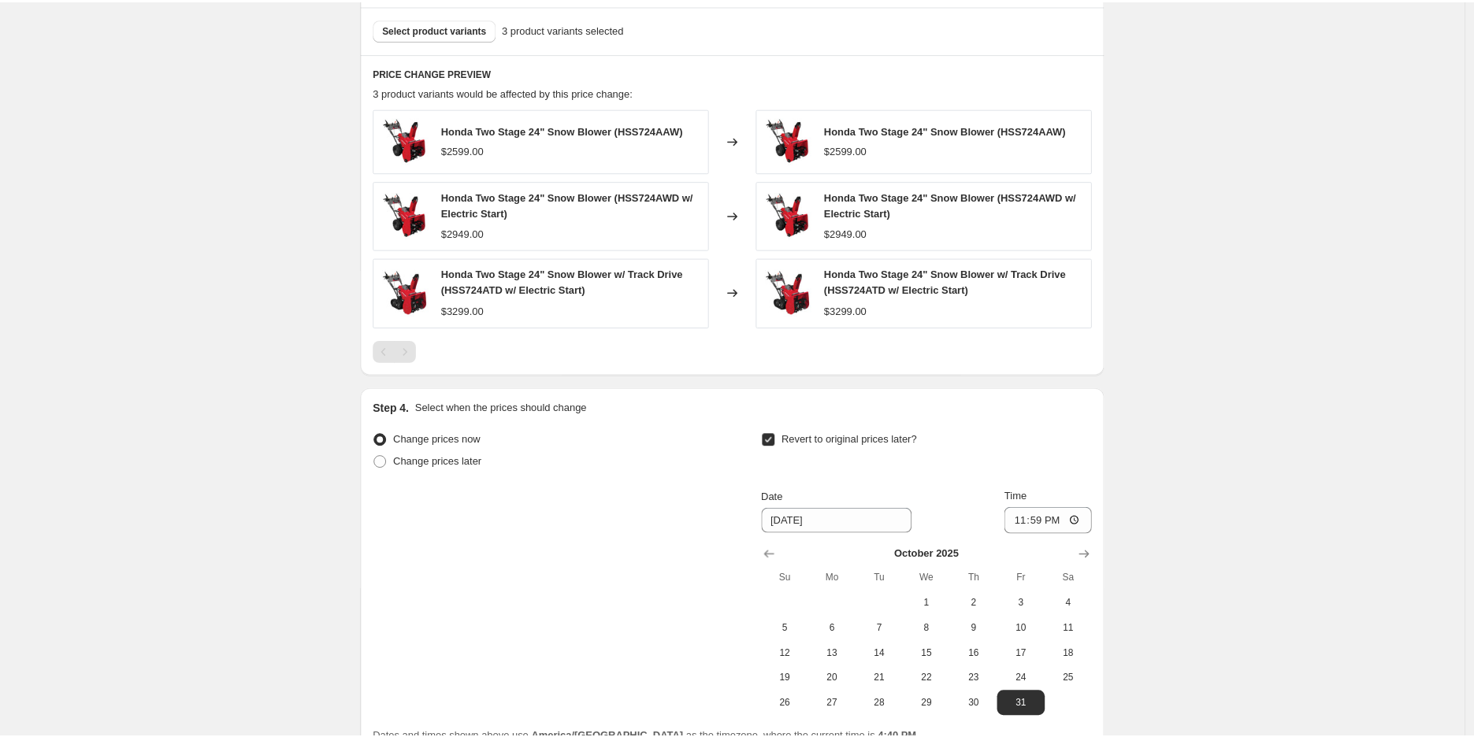
scroll to position [0, 0]
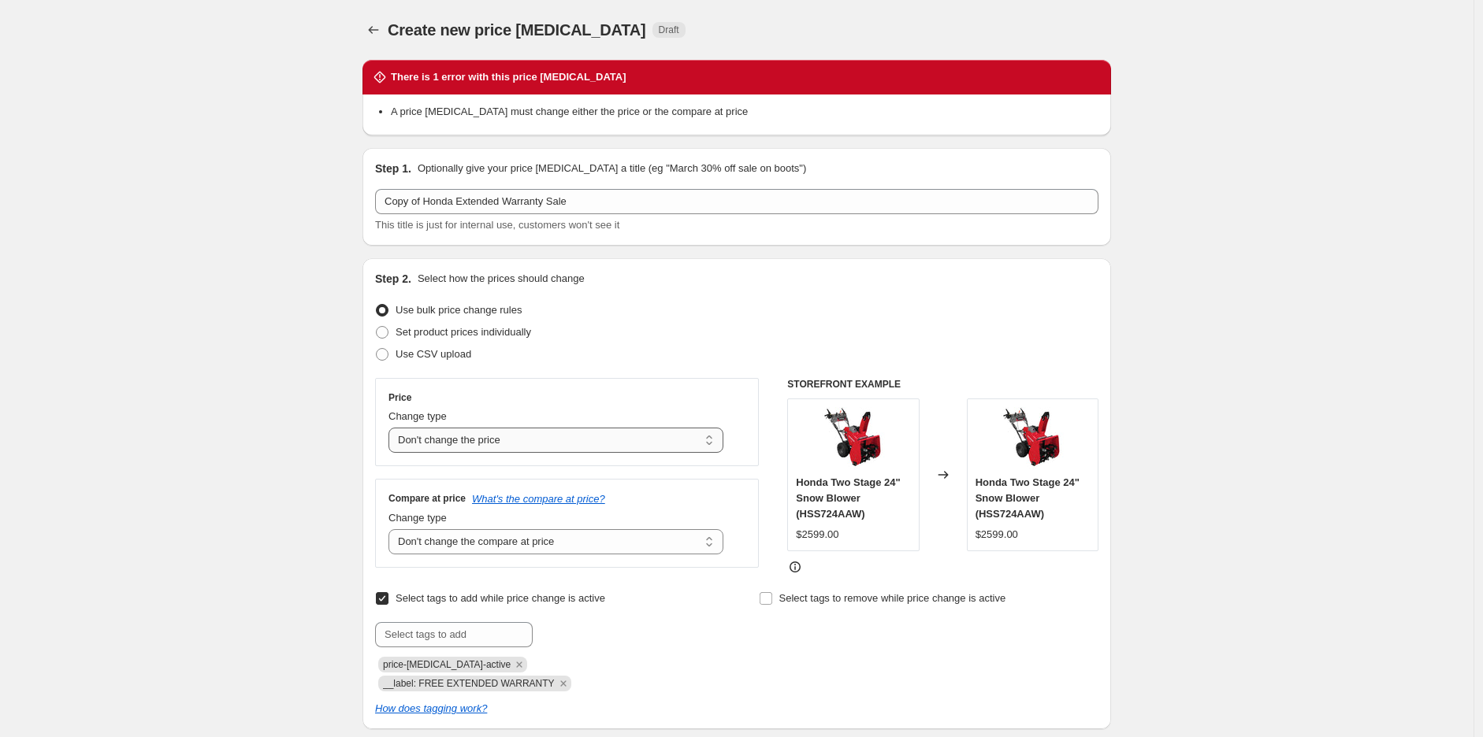
click at [523, 446] on select "Change the price to a certain amount Change the price by a certain amount Chang…" at bounding box center [555, 440] width 335 height 25
click at [745, 312] on div "Use bulk price change rules" at bounding box center [736, 310] width 723 height 22
click at [373, 23] on icon "Price change jobs" at bounding box center [374, 30] width 16 height 16
